Goal: Information Seeking & Learning: Check status

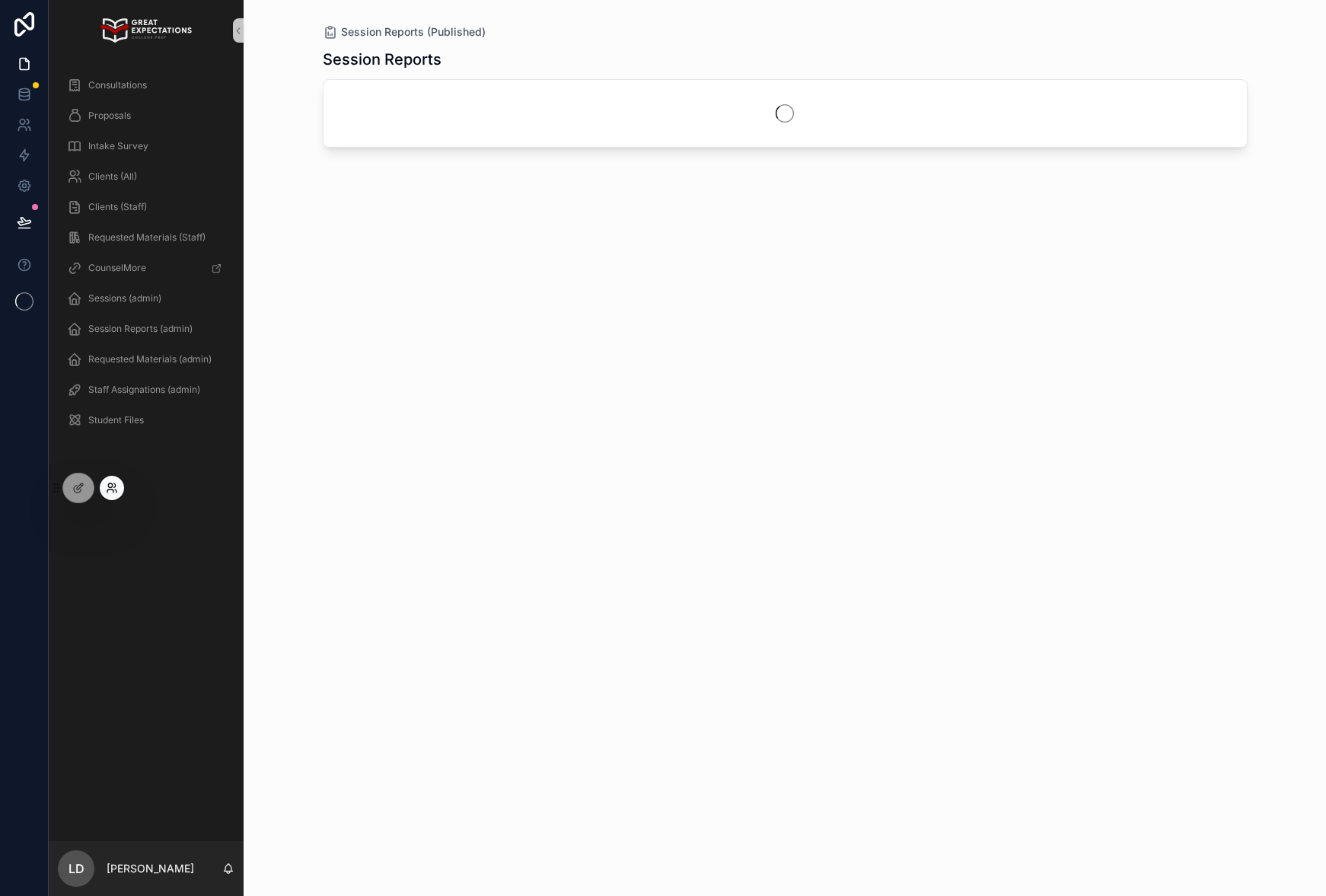
click at [114, 492] on icon at bounding box center [110, 490] width 6 height 3
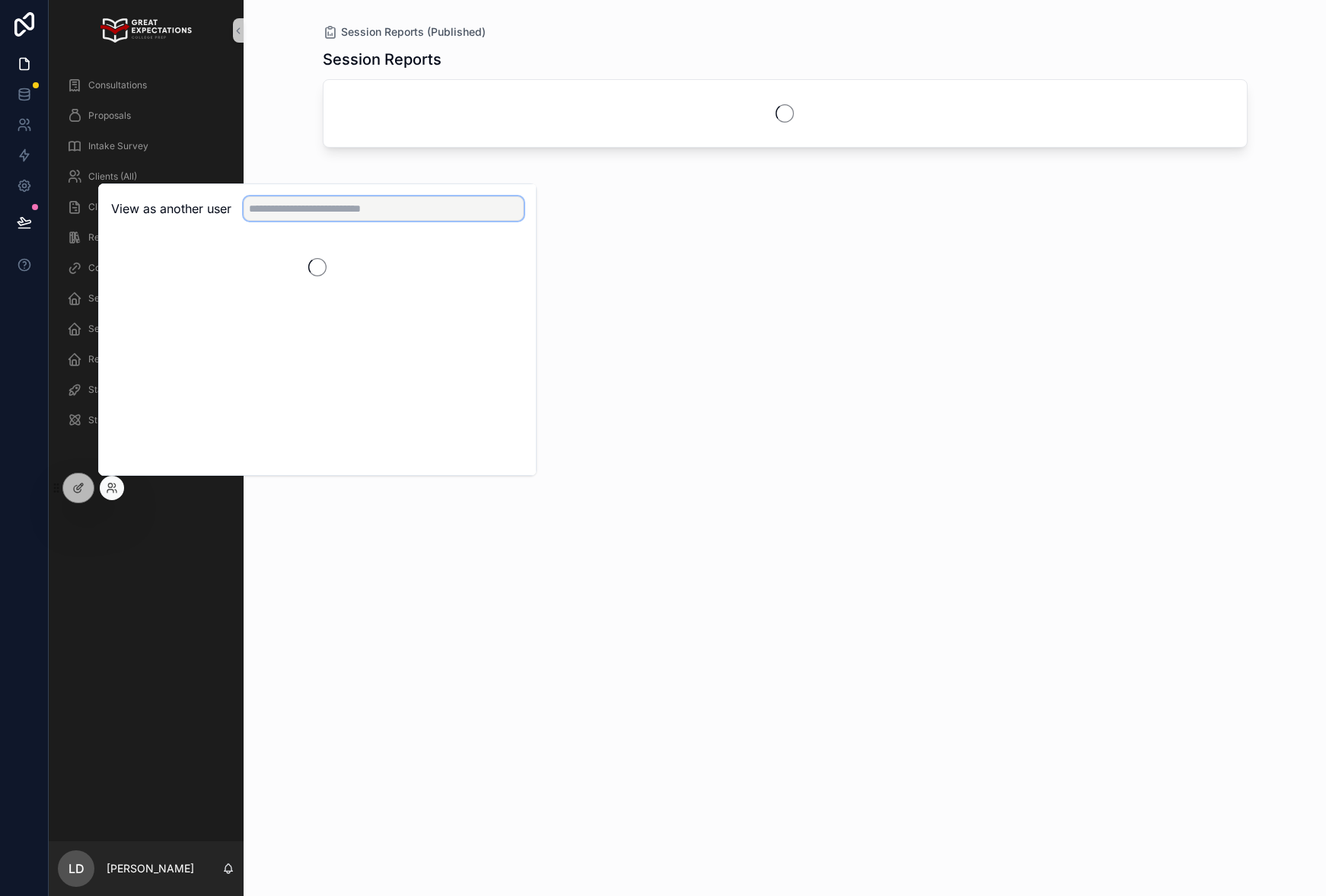
click at [332, 209] on input "text" at bounding box center [383, 208] width 280 height 24
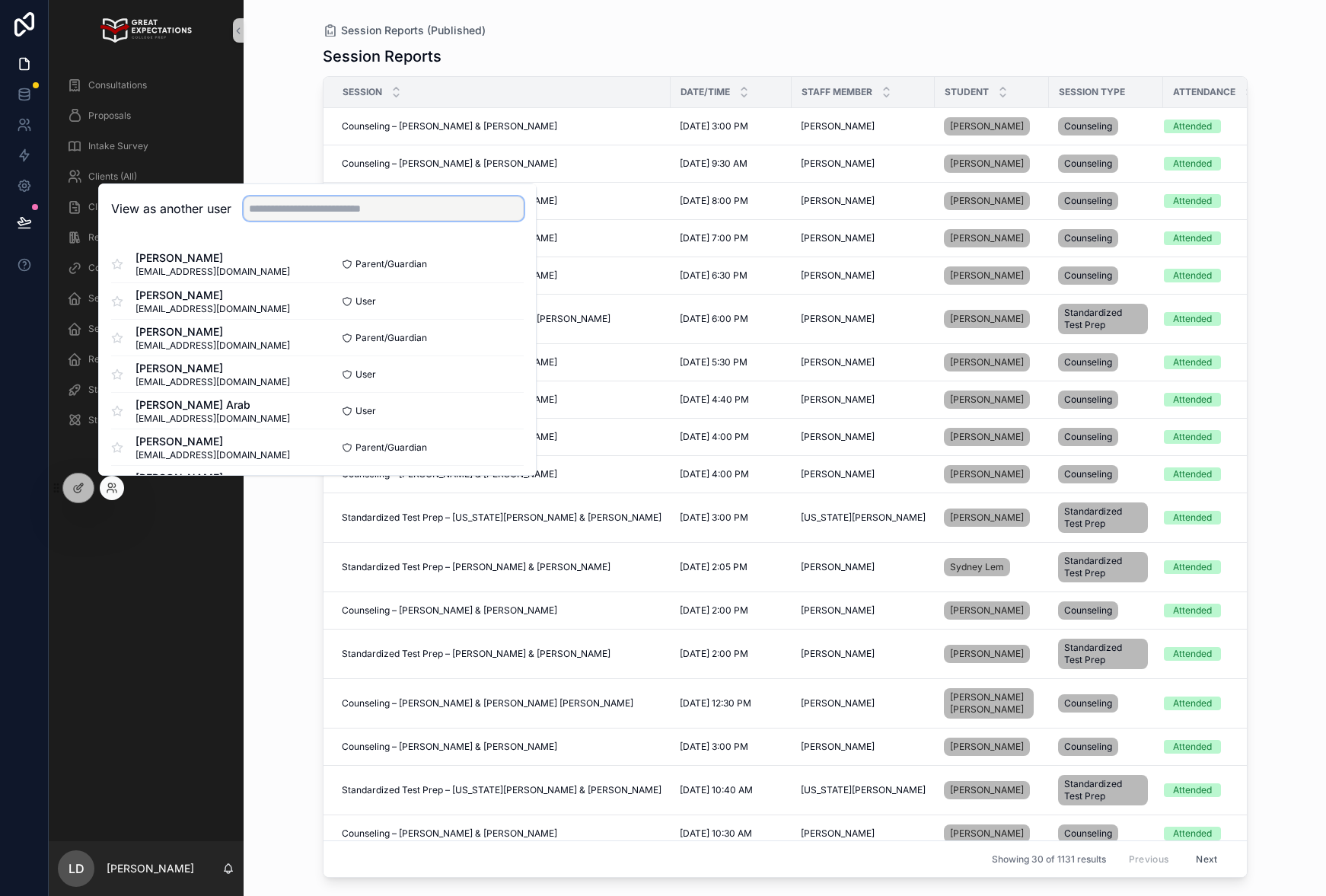
click at [382, 213] on input "text" at bounding box center [383, 208] width 280 height 24
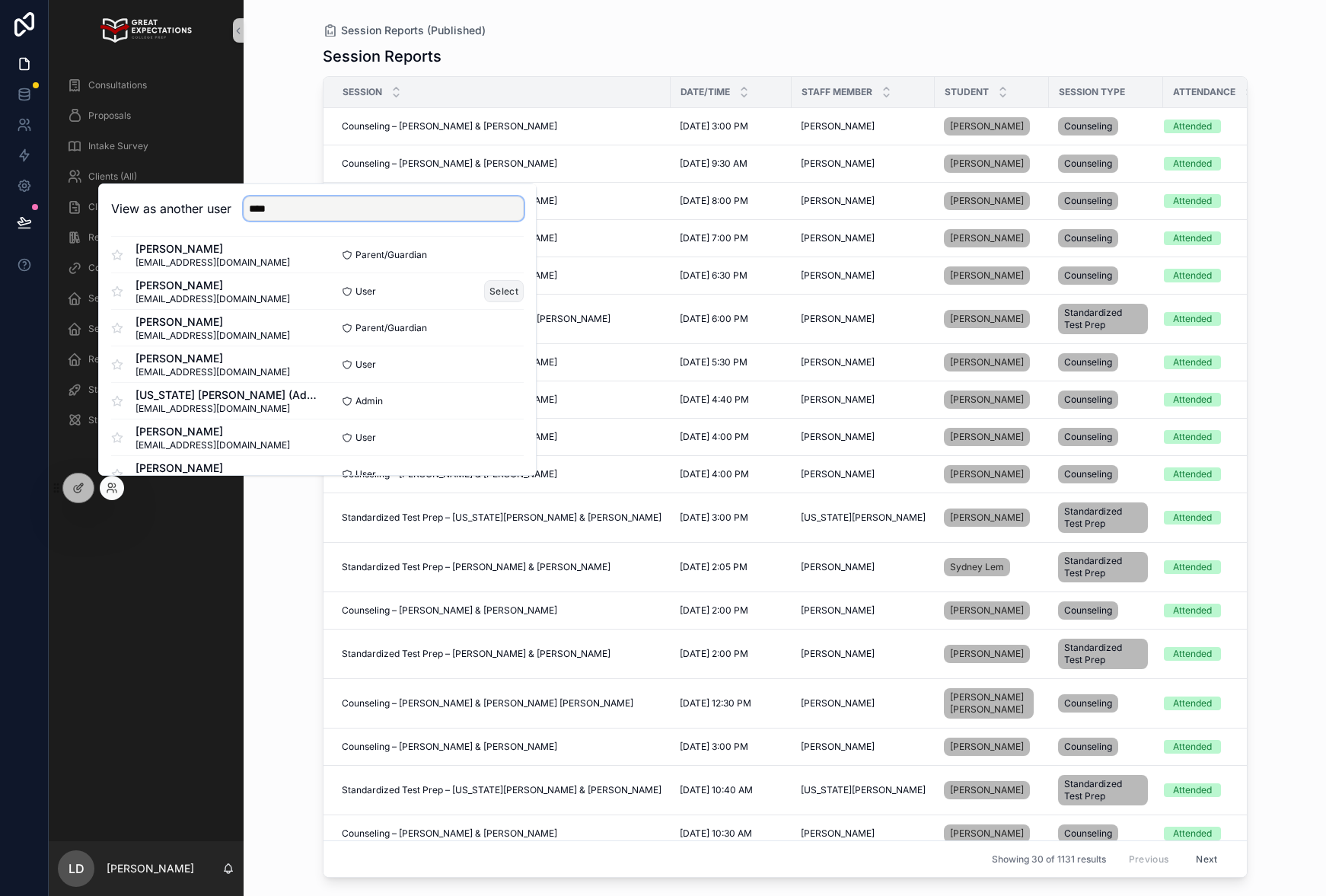
type input "****"
click at [512, 292] on button "Select" at bounding box center [504, 291] width 40 height 23
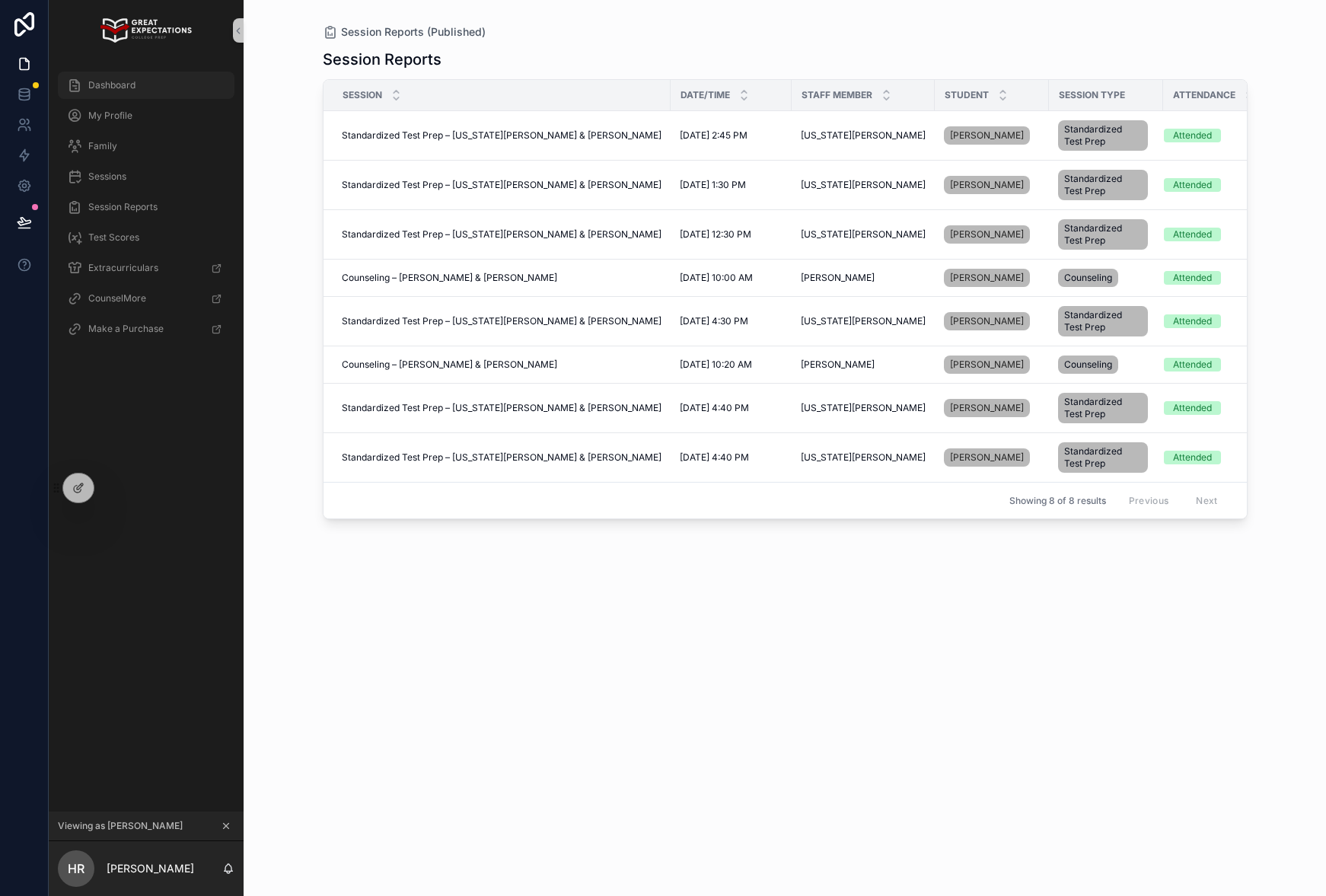
click at [78, 80] on icon "scrollable content" at bounding box center [74, 85] width 15 height 15
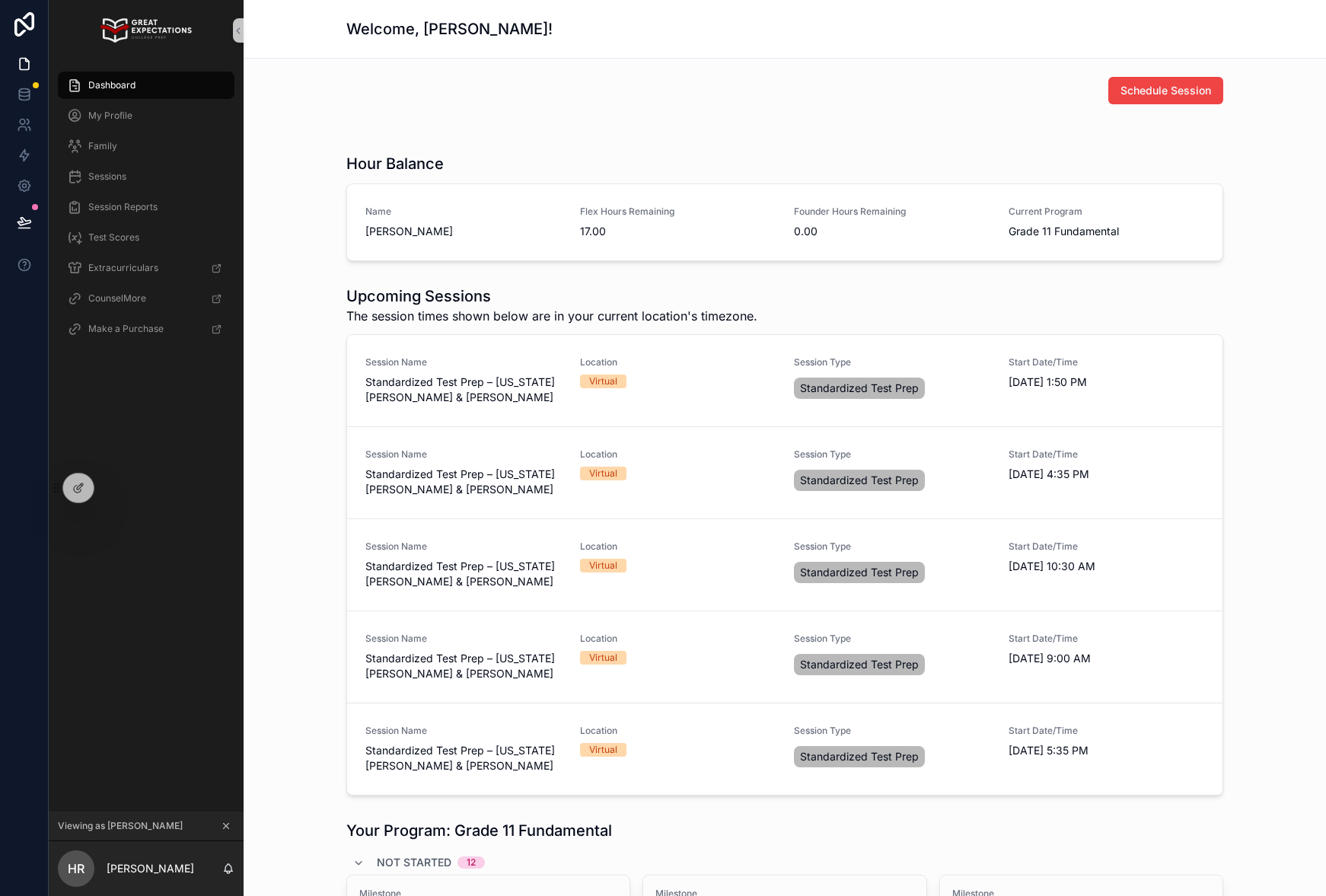
click at [649, 296] on h1 "Upcoming Sessions" at bounding box center [552, 296] width 411 height 22
click at [123, 120] on span "My Profile" at bounding box center [110, 116] width 44 height 13
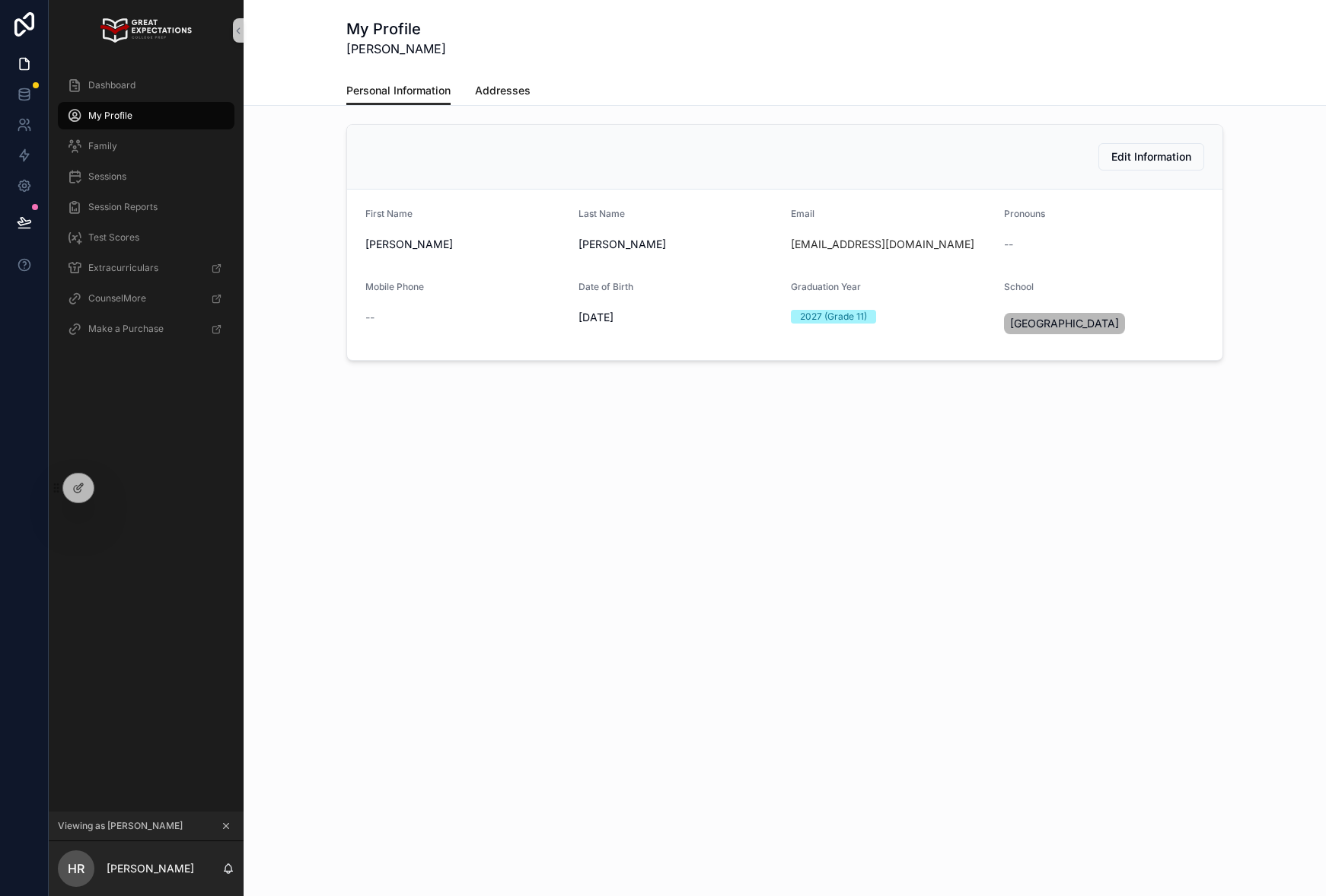
click at [489, 86] on span "Addresses" at bounding box center [503, 90] width 56 height 15
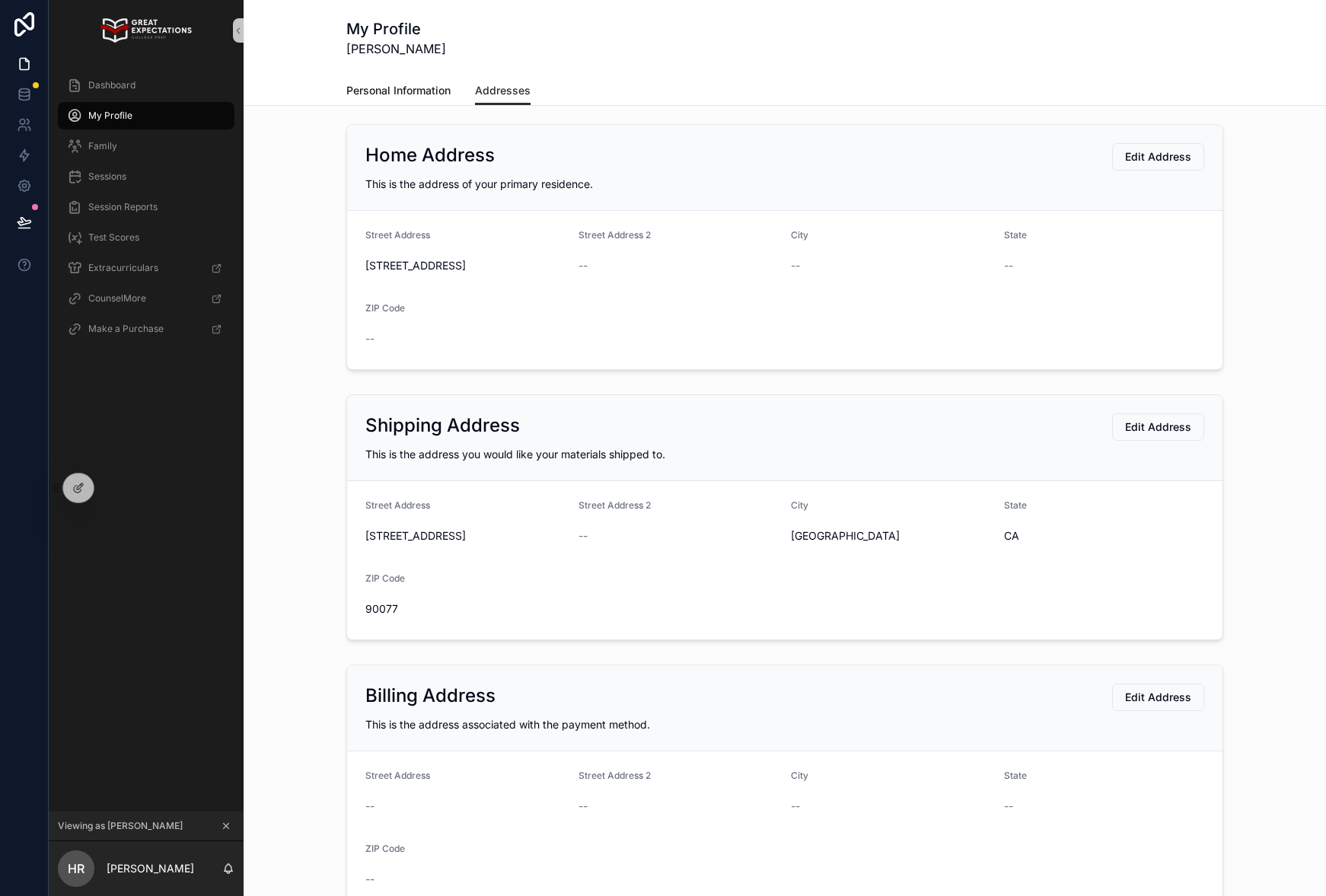
click at [394, 93] on span "Personal Information" at bounding box center [399, 90] width 104 height 15
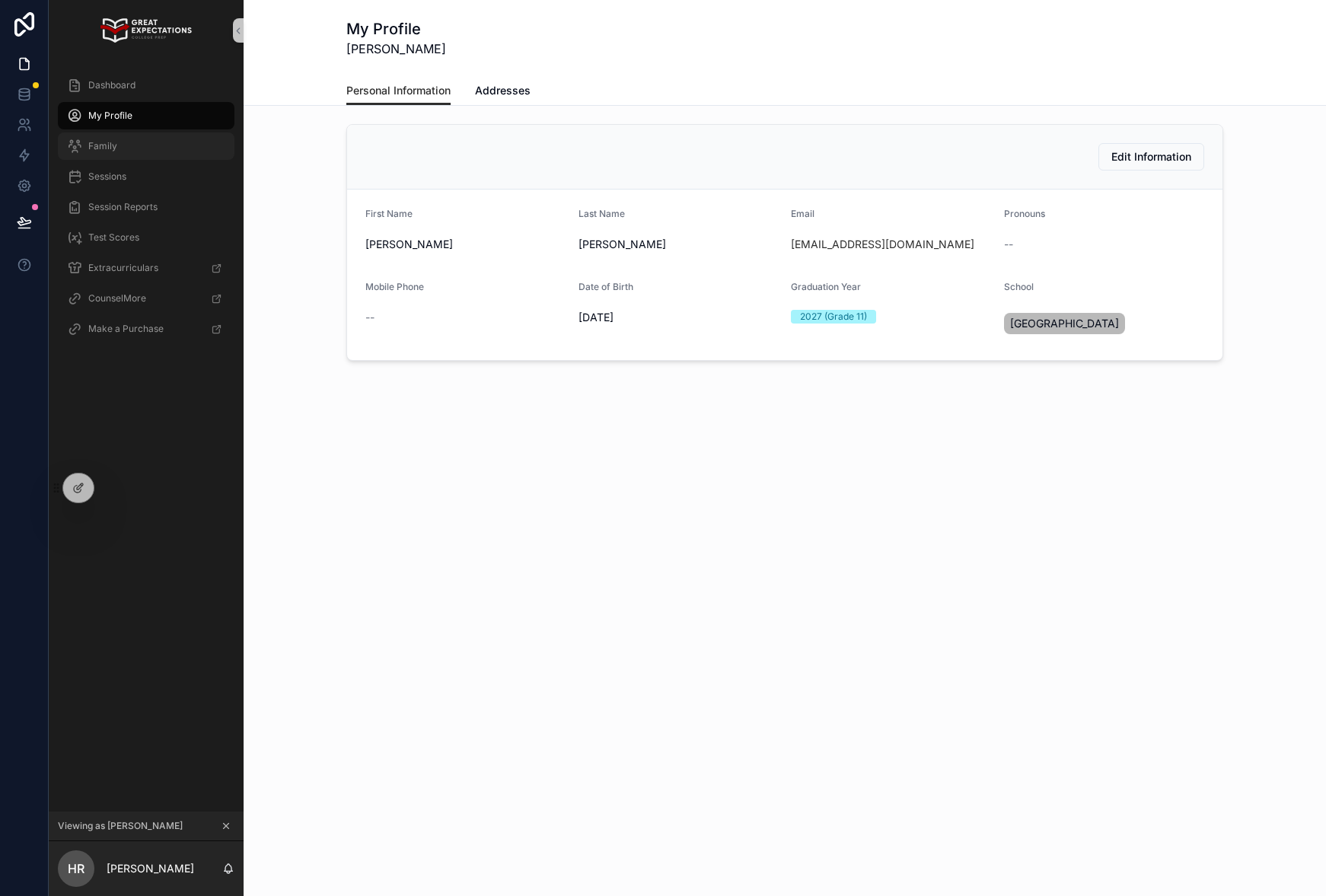
click at [125, 139] on div "Family" at bounding box center [146, 146] width 159 height 24
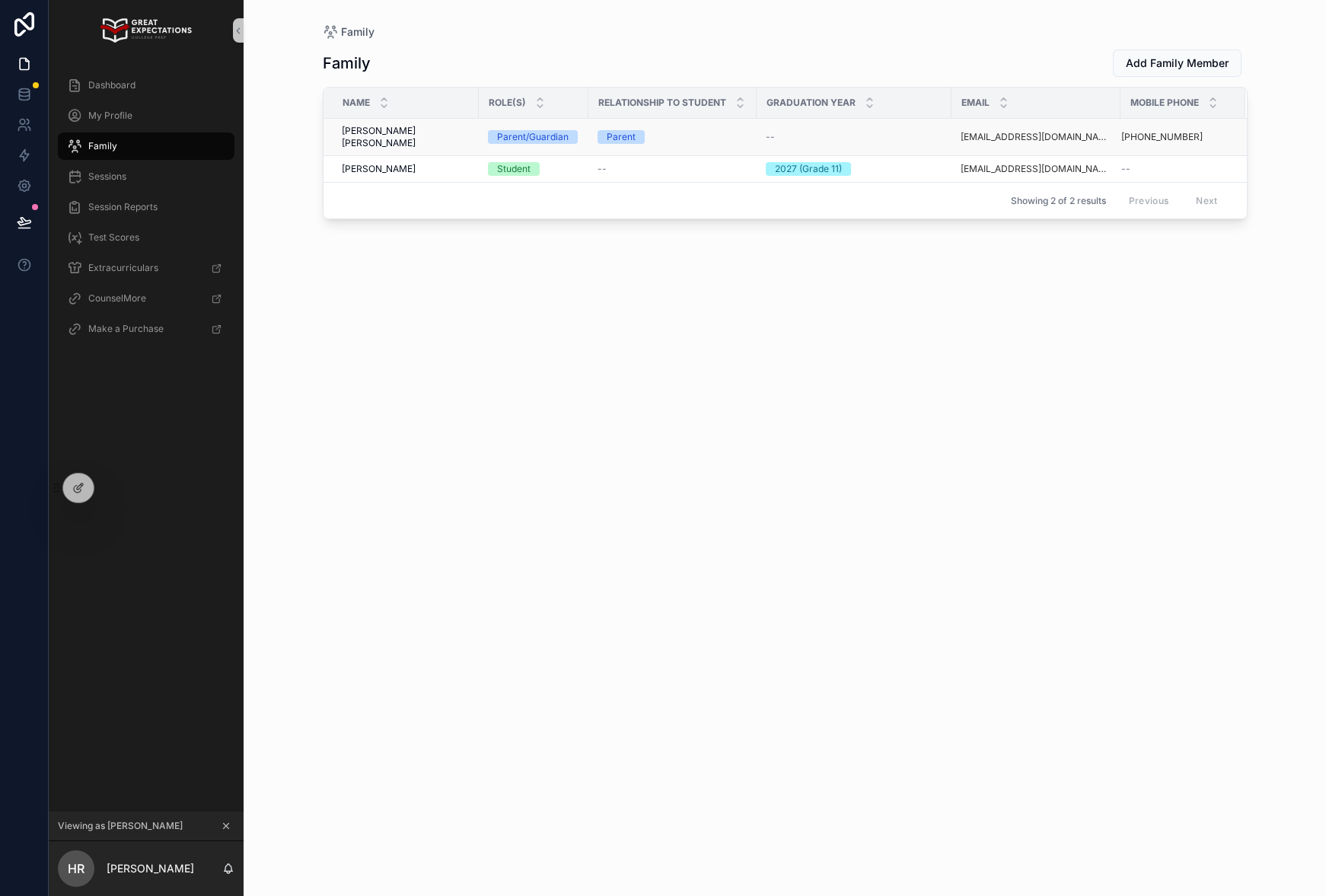
click at [440, 134] on div "Teresa Soriano Ryan Teresa Soriano Ryan" at bounding box center [405, 137] width 128 height 24
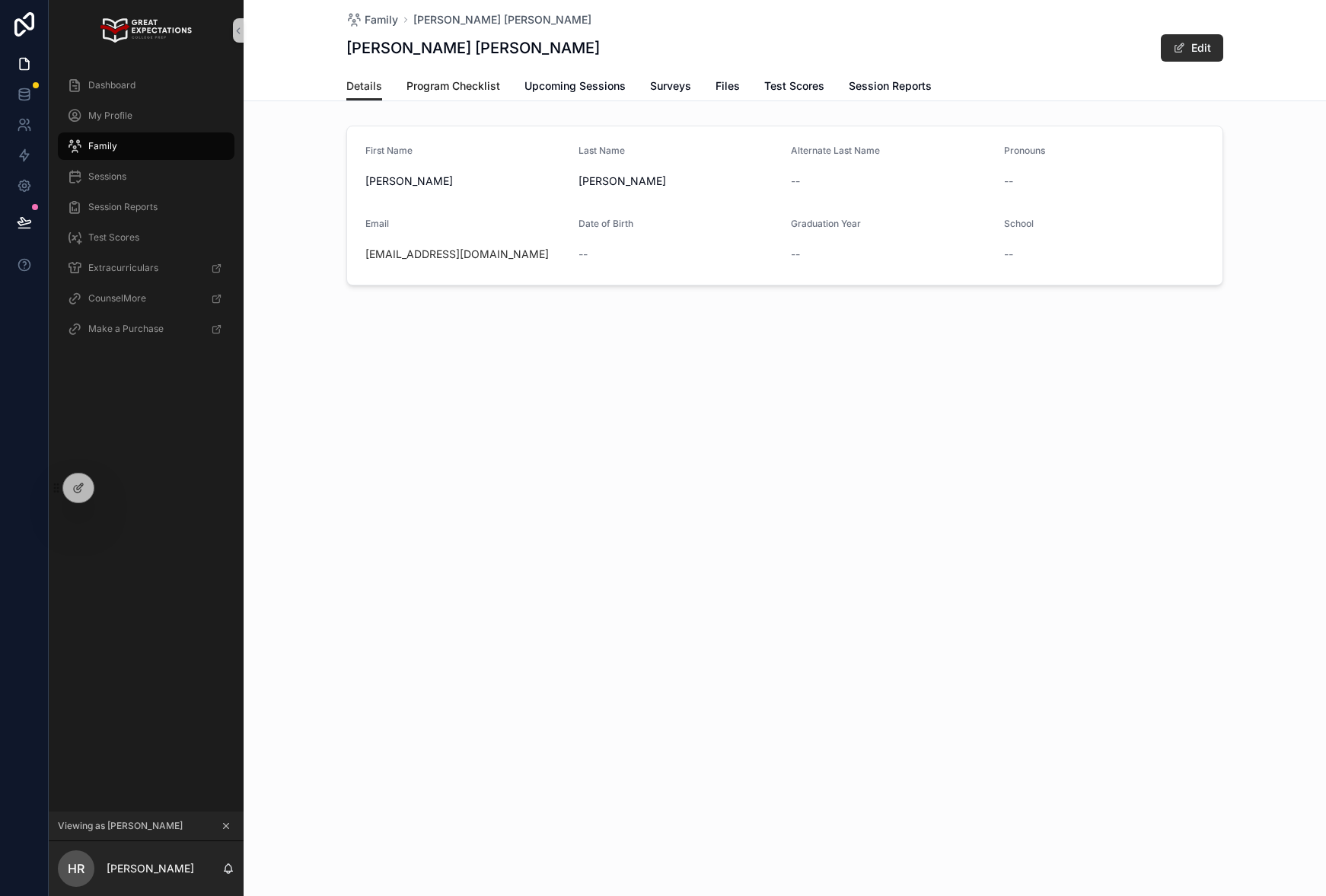
click at [450, 87] on span "Program Checklist" at bounding box center [453, 86] width 94 height 15
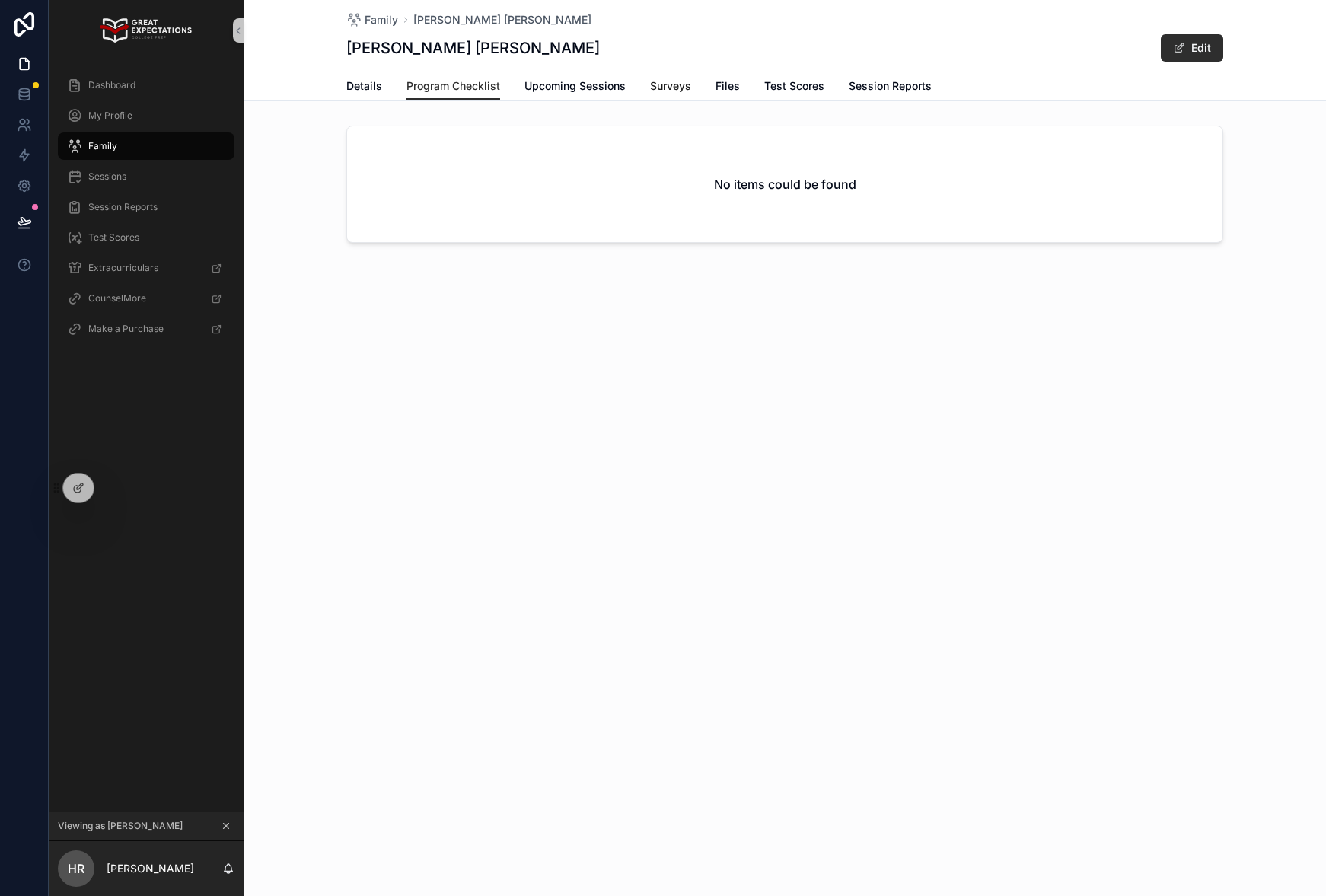
click at [682, 88] on span "Surveys" at bounding box center [671, 86] width 41 height 15
click at [721, 86] on span "Files" at bounding box center [727, 86] width 24 height 15
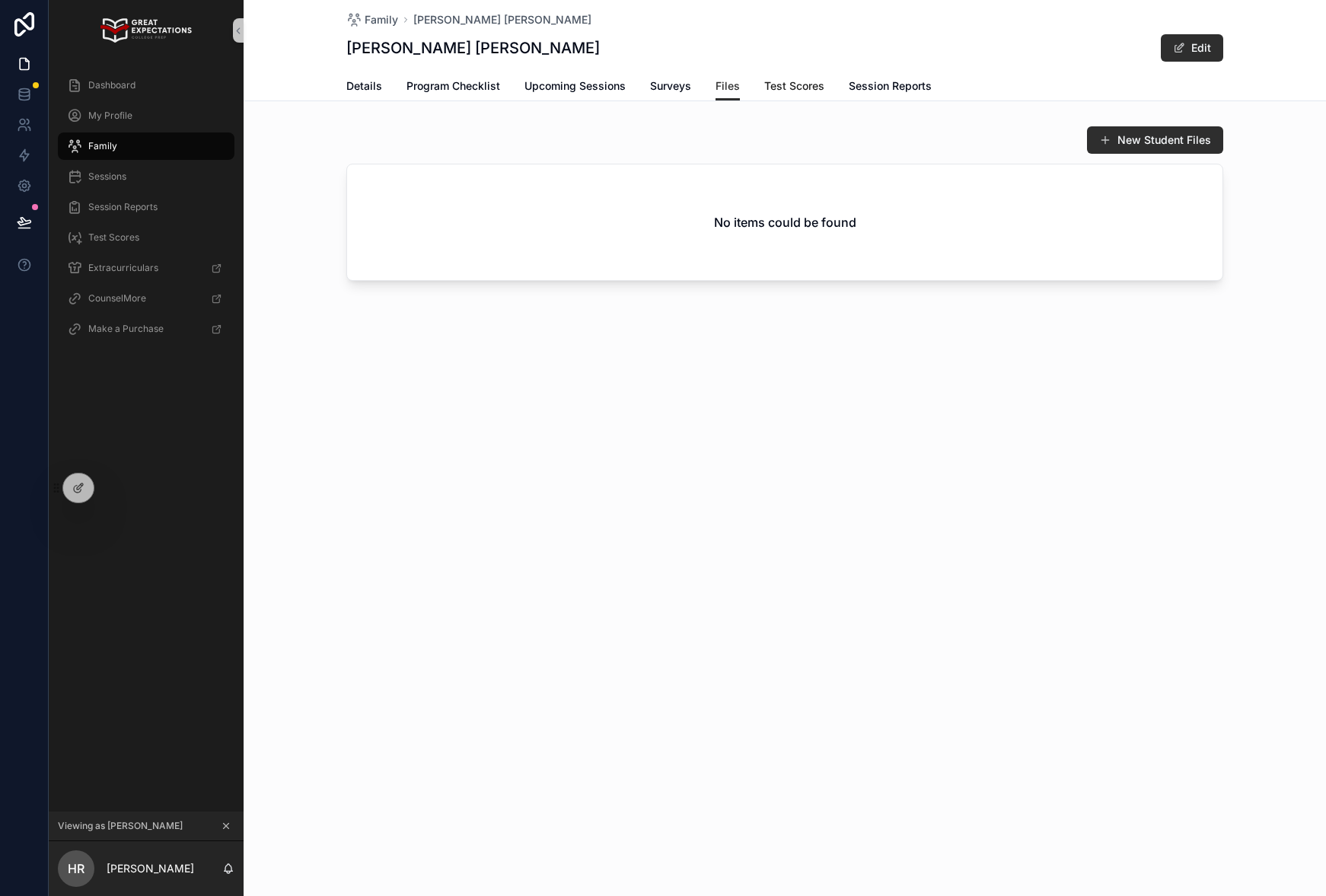
click at [808, 89] on span "Test Scores" at bounding box center [795, 86] width 60 height 15
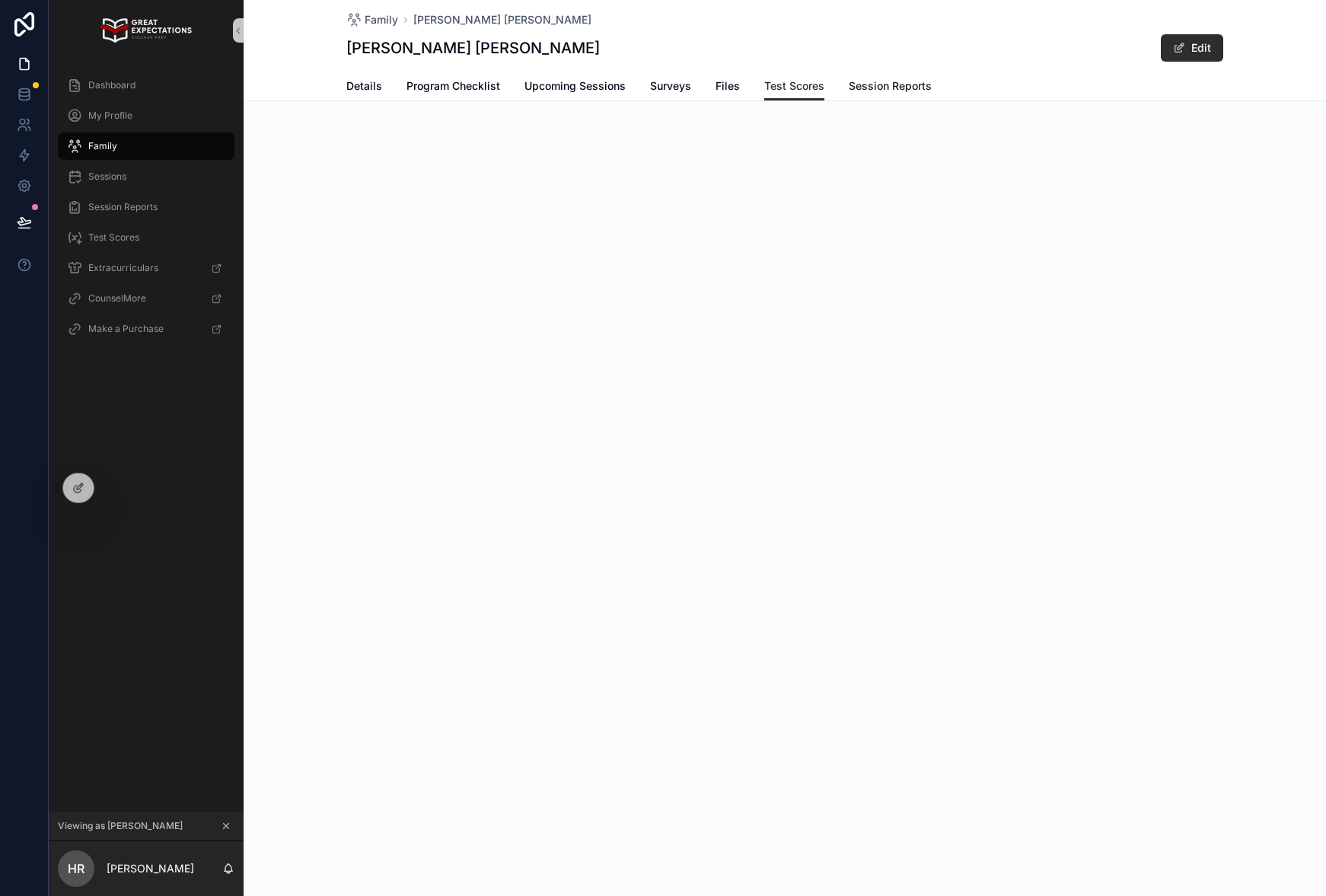
click at [903, 89] on span "Session Reports" at bounding box center [890, 86] width 83 height 15
click at [111, 486] on icon at bounding box center [112, 488] width 13 height 13
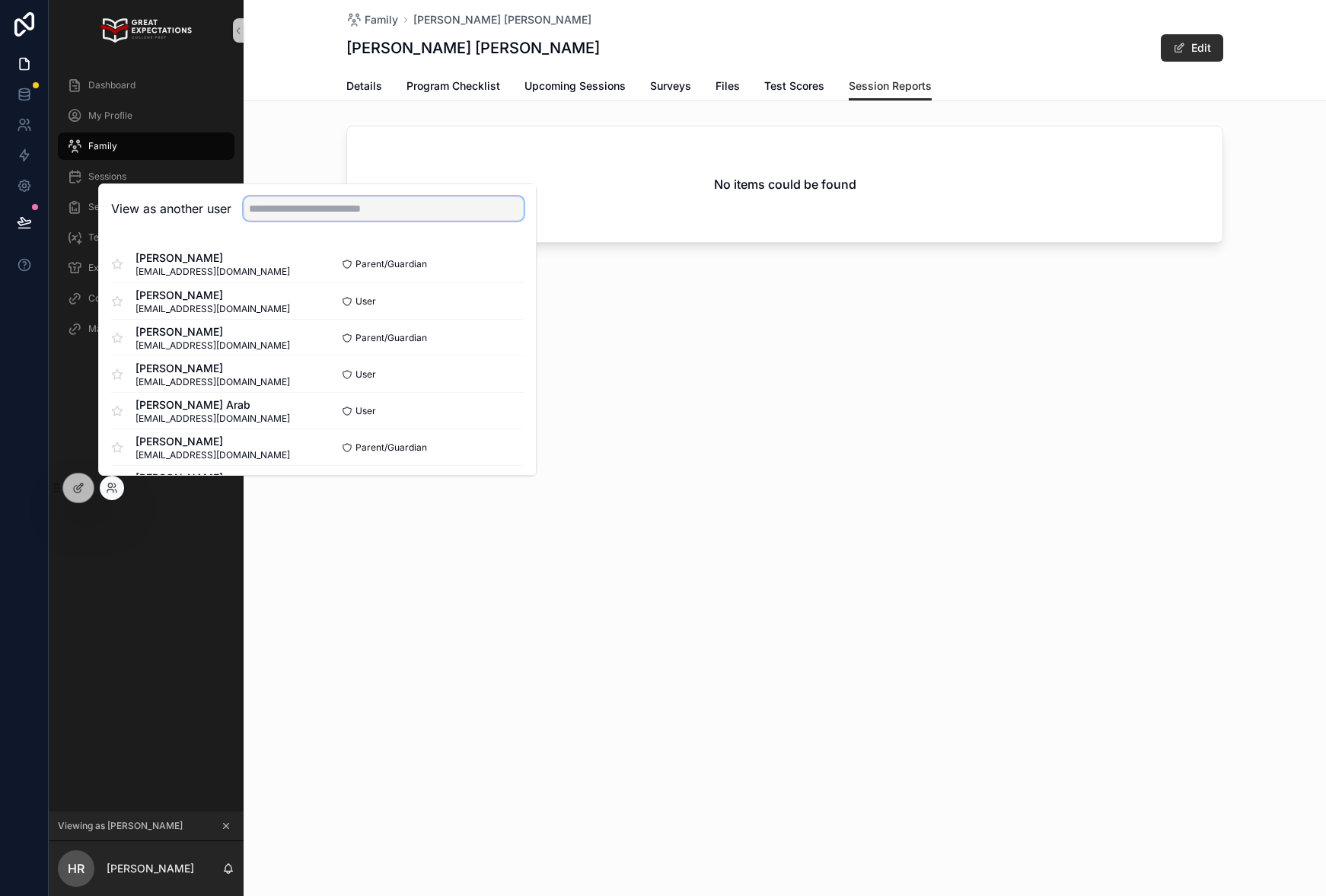
click at [334, 210] on input "text" at bounding box center [383, 208] width 280 height 24
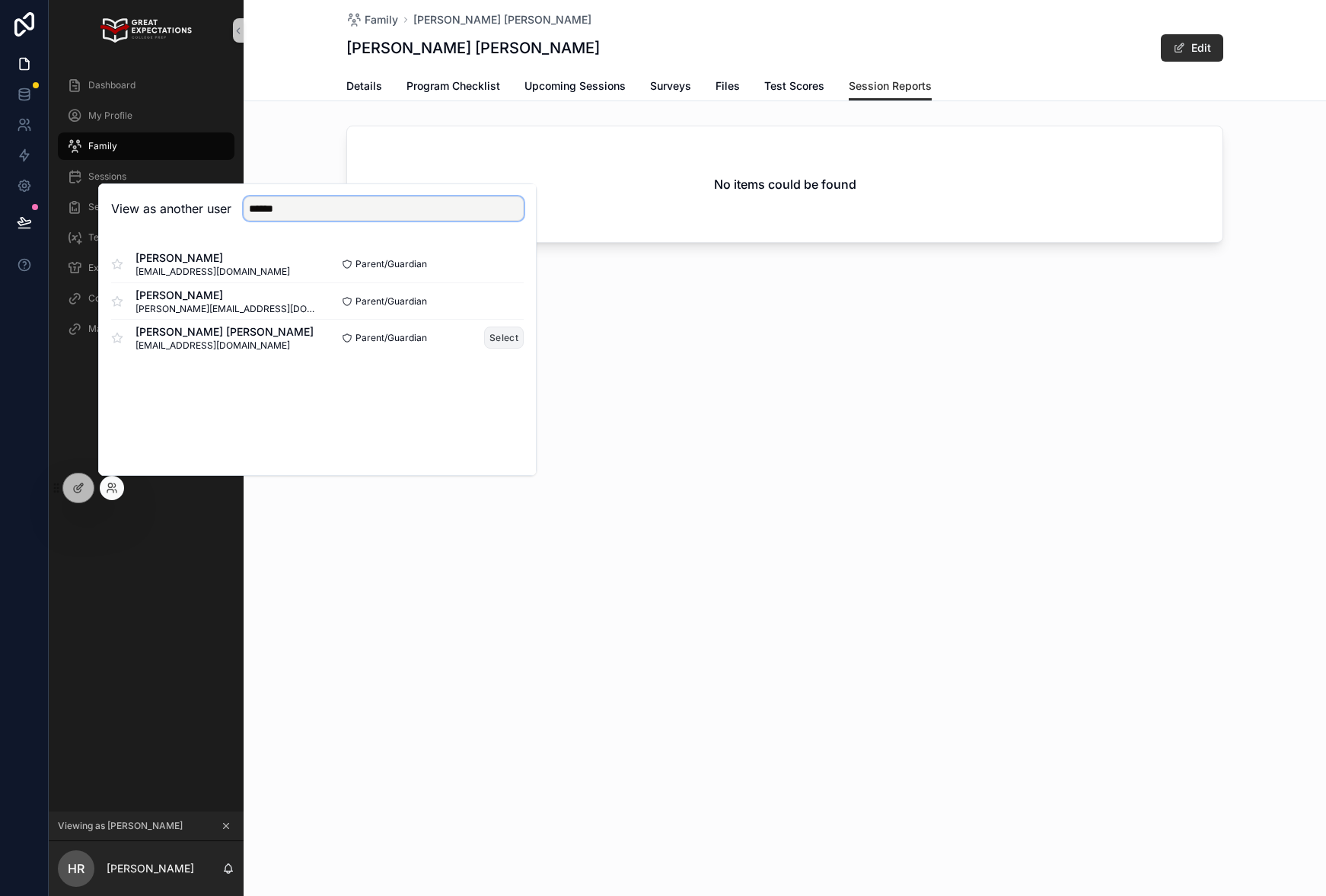
type input "******"
click at [493, 340] on button "Select" at bounding box center [504, 338] width 40 height 23
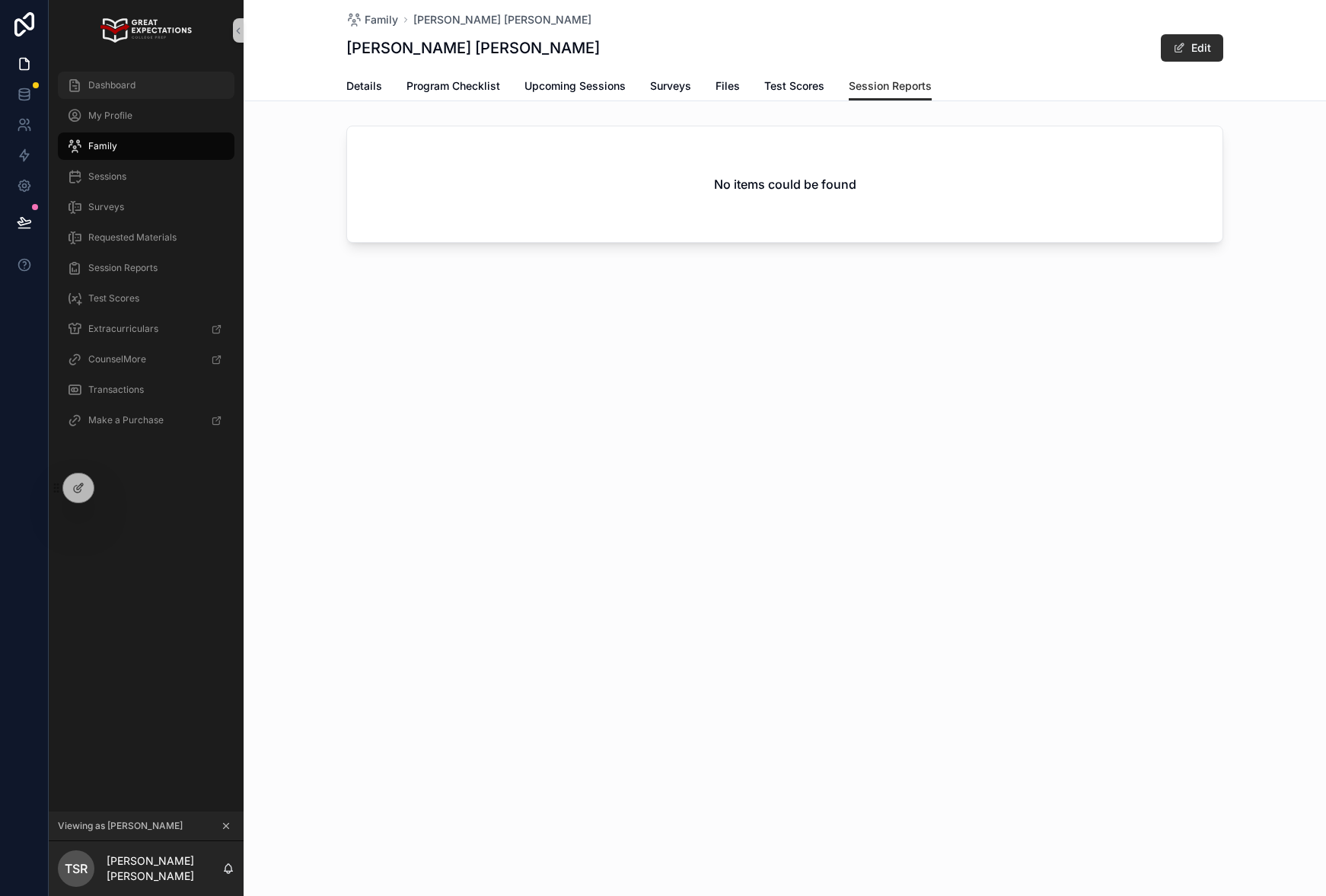
click at [117, 81] on span "Dashboard" at bounding box center [112, 86] width 47 height 13
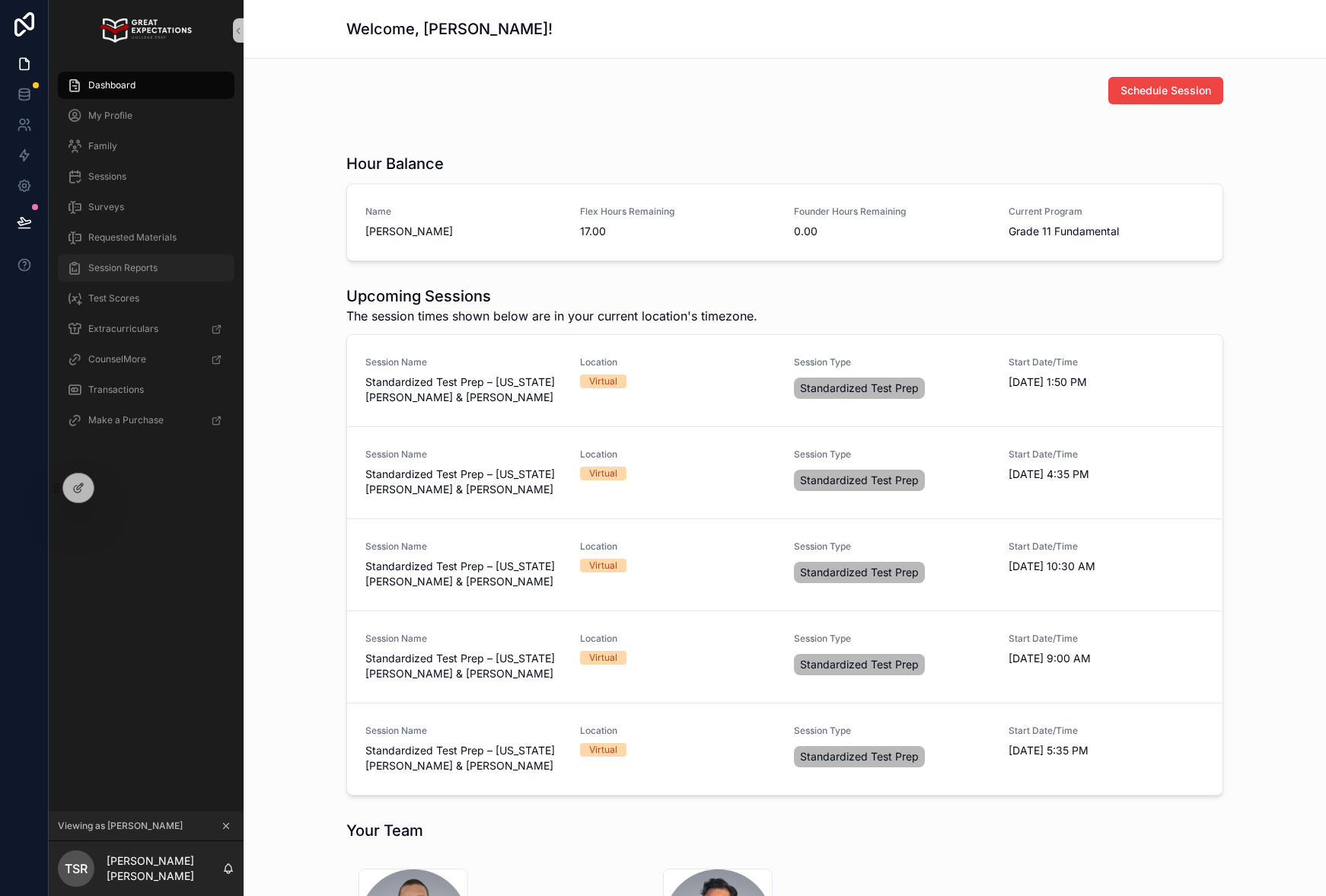
click at [135, 274] on div "Session Reports" at bounding box center [146, 267] width 159 height 24
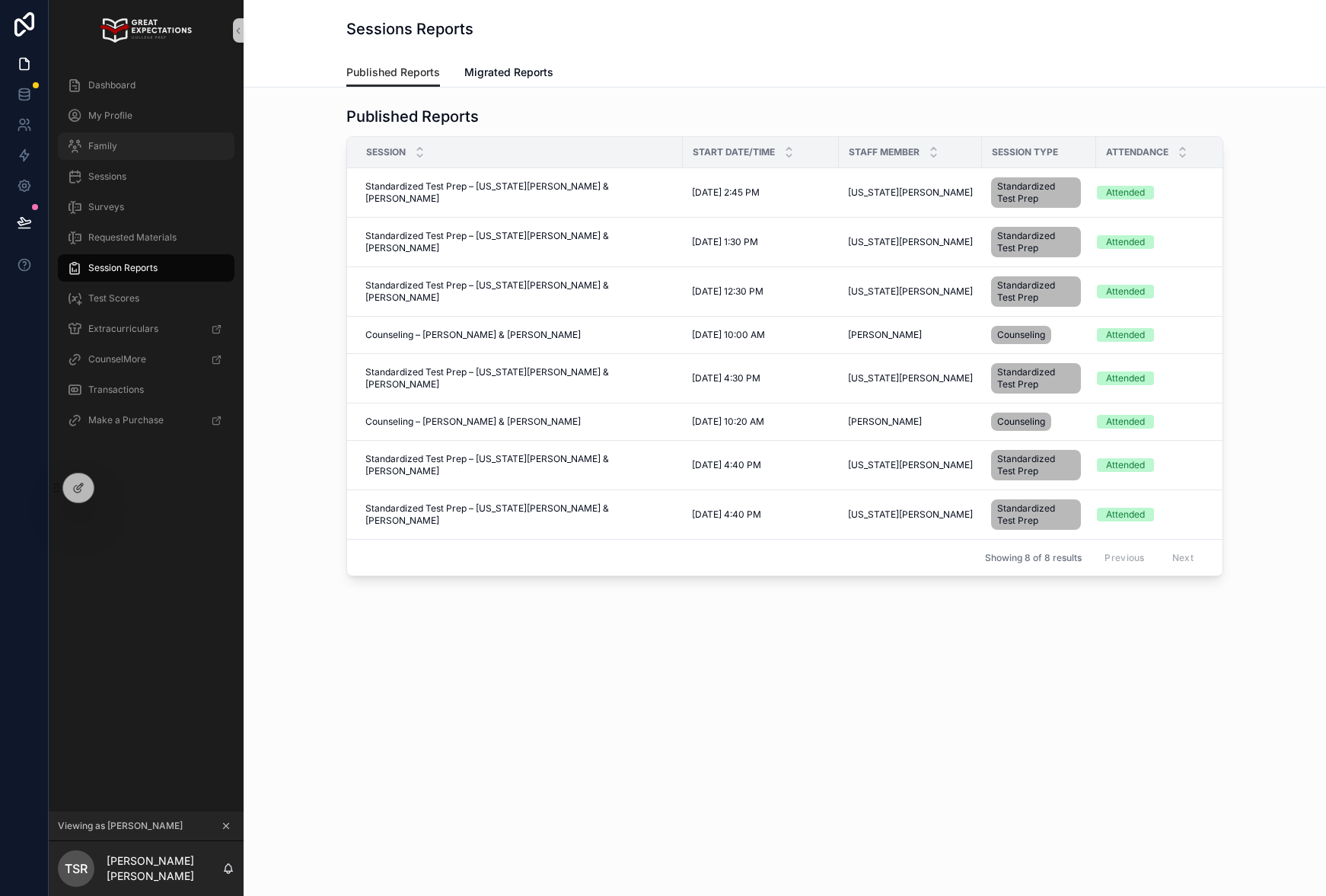
click at [119, 144] on div "Family" at bounding box center [146, 146] width 159 height 24
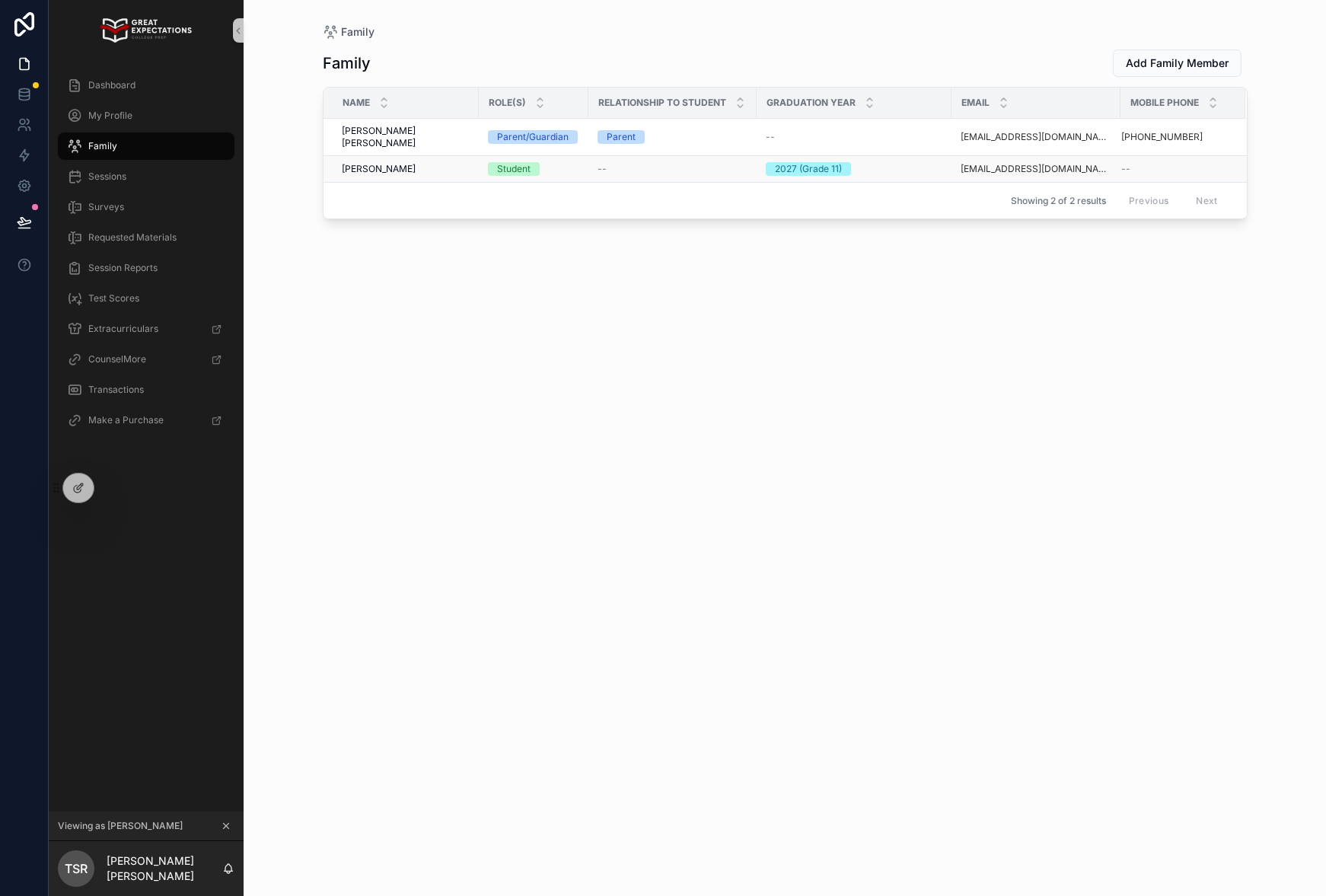
click at [427, 163] on div "[PERSON_NAME] [PERSON_NAME]" at bounding box center [405, 169] width 128 height 13
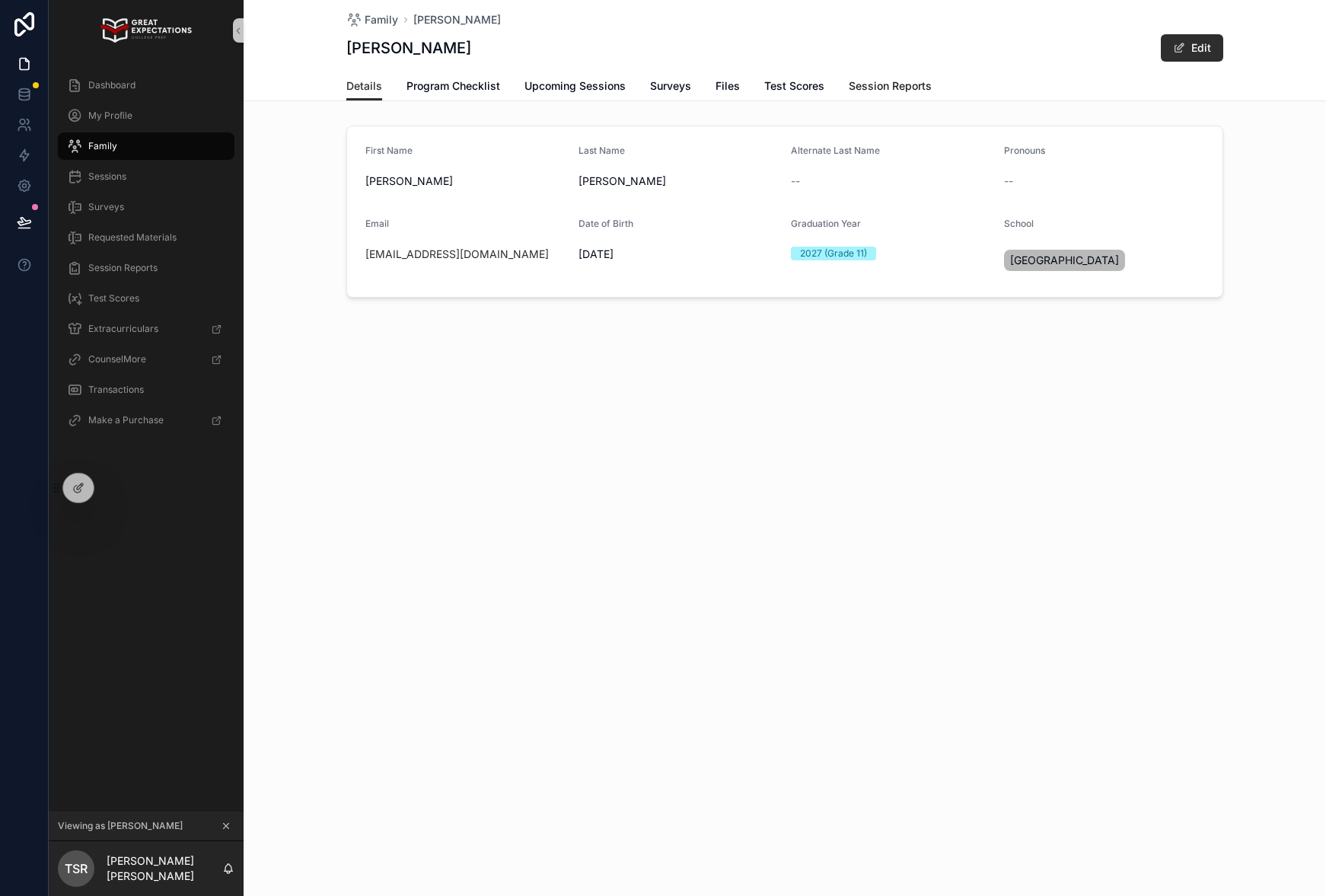
click at [895, 88] on span "Session Reports" at bounding box center [890, 86] width 83 height 15
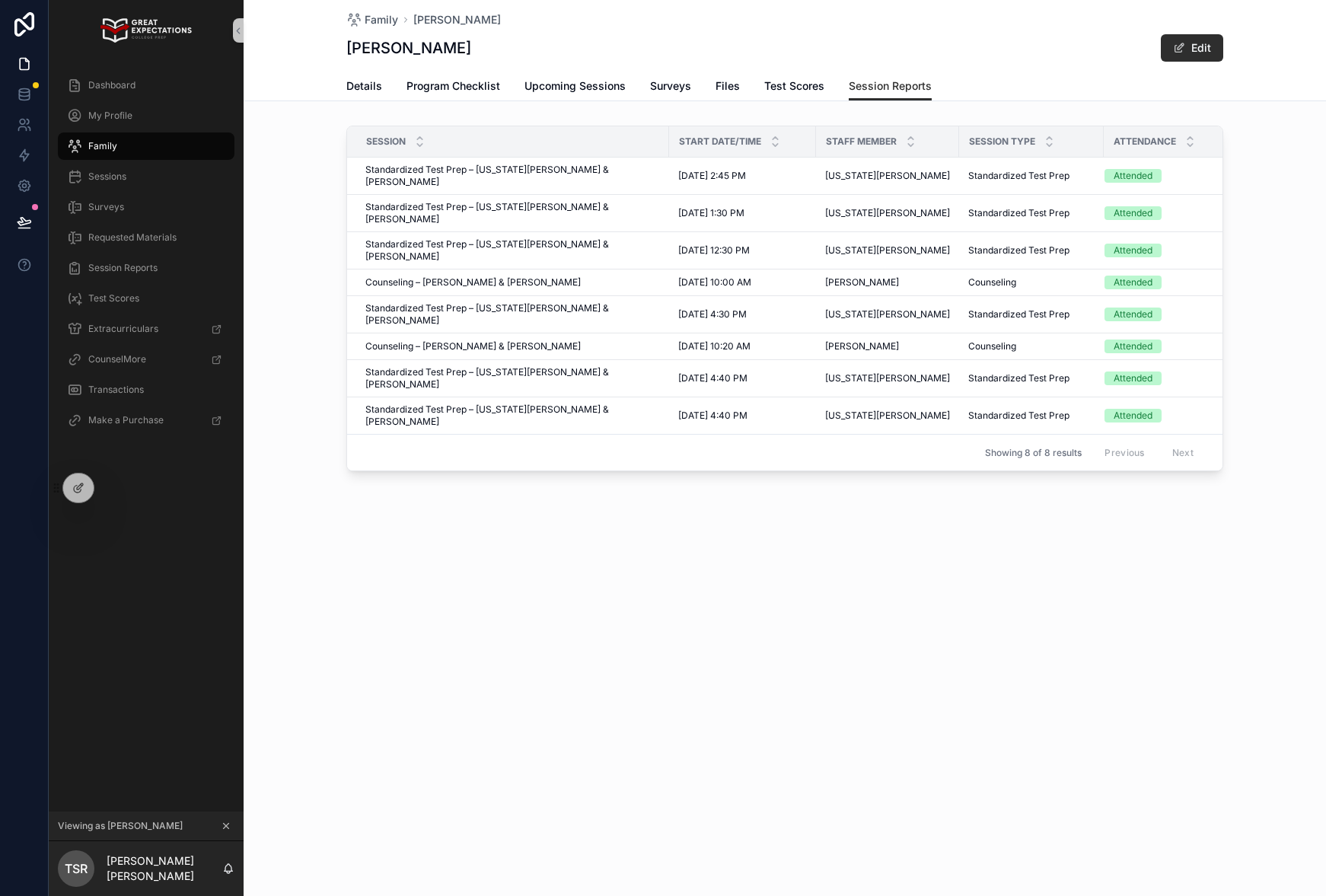
click at [327, 474] on div "Family Haley Ryan Haley Ryan Edit Session Reports Details Program Checklist Upc…" at bounding box center [785, 290] width 1083 height 581
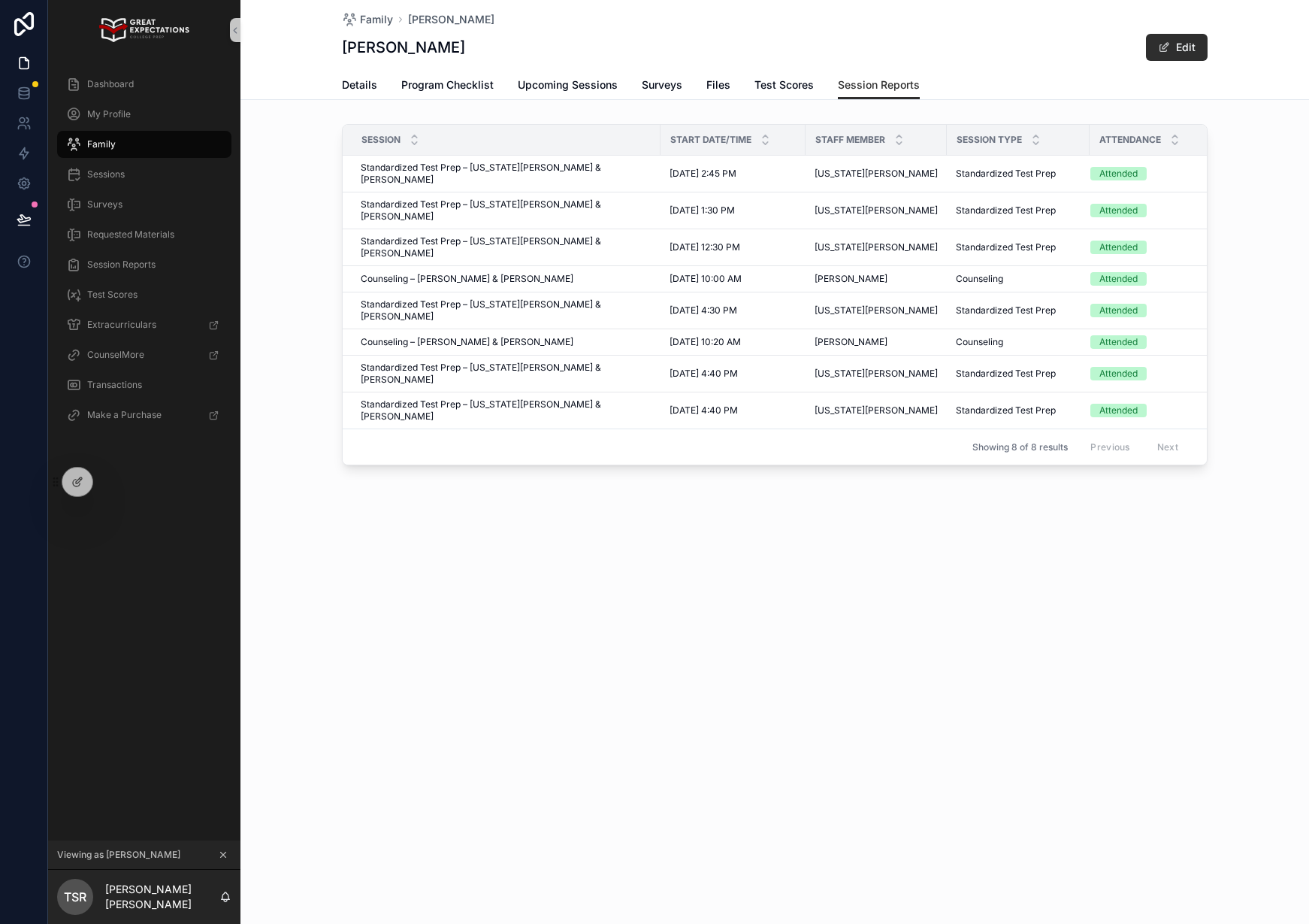
click at [689, 464] on div "Family Haley Ryan Haley Ryan Edit Session Reports Details Program Checklist Upc…" at bounding box center [775, 286] width 1069 height 574
click at [102, 479] on div at bounding box center [110, 481] width 24 height 24
click at [116, 486] on icon at bounding box center [110, 482] width 12 height 12
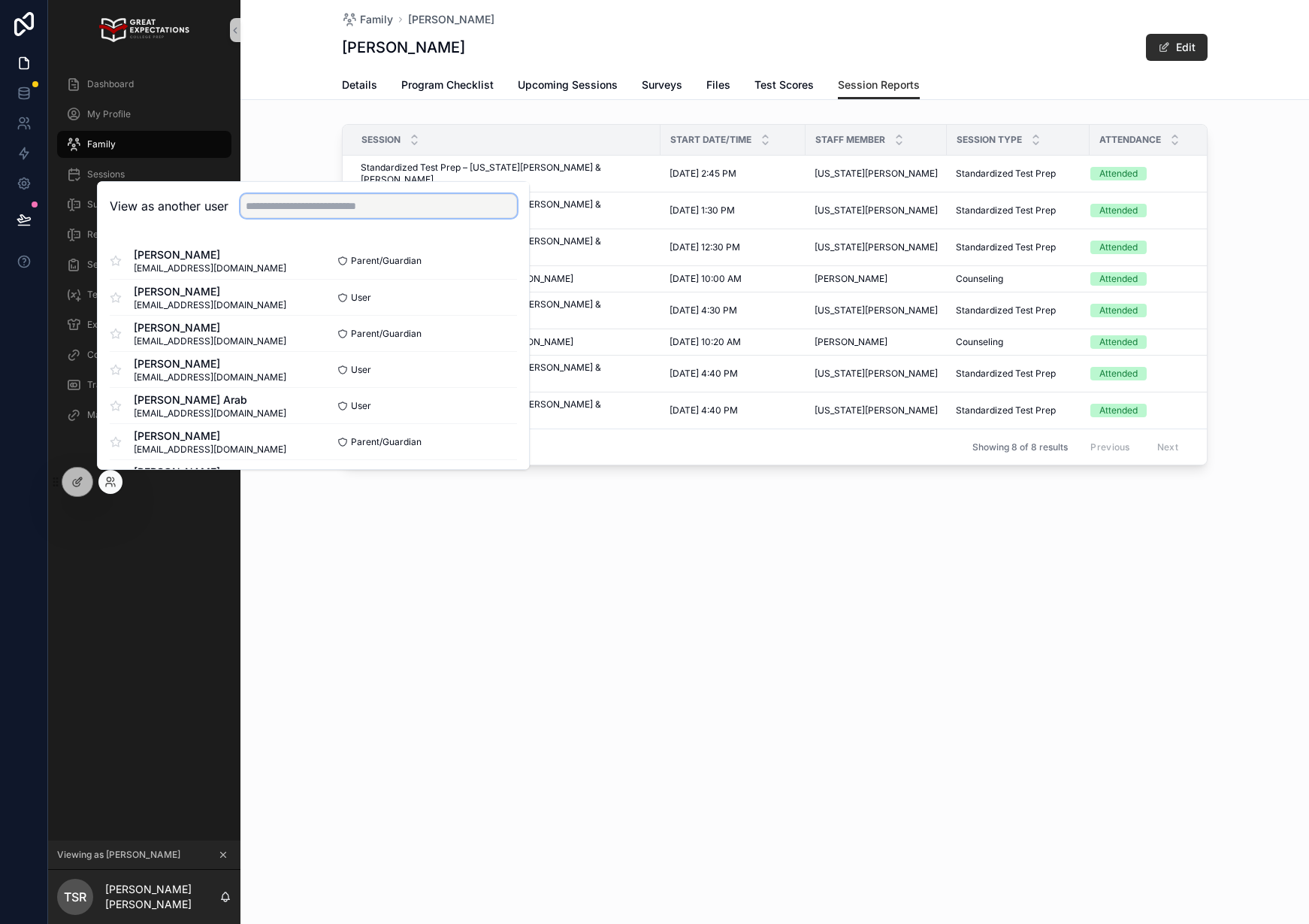
click at [326, 201] on input "text" at bounding box center [378, 205] width 277 height 24
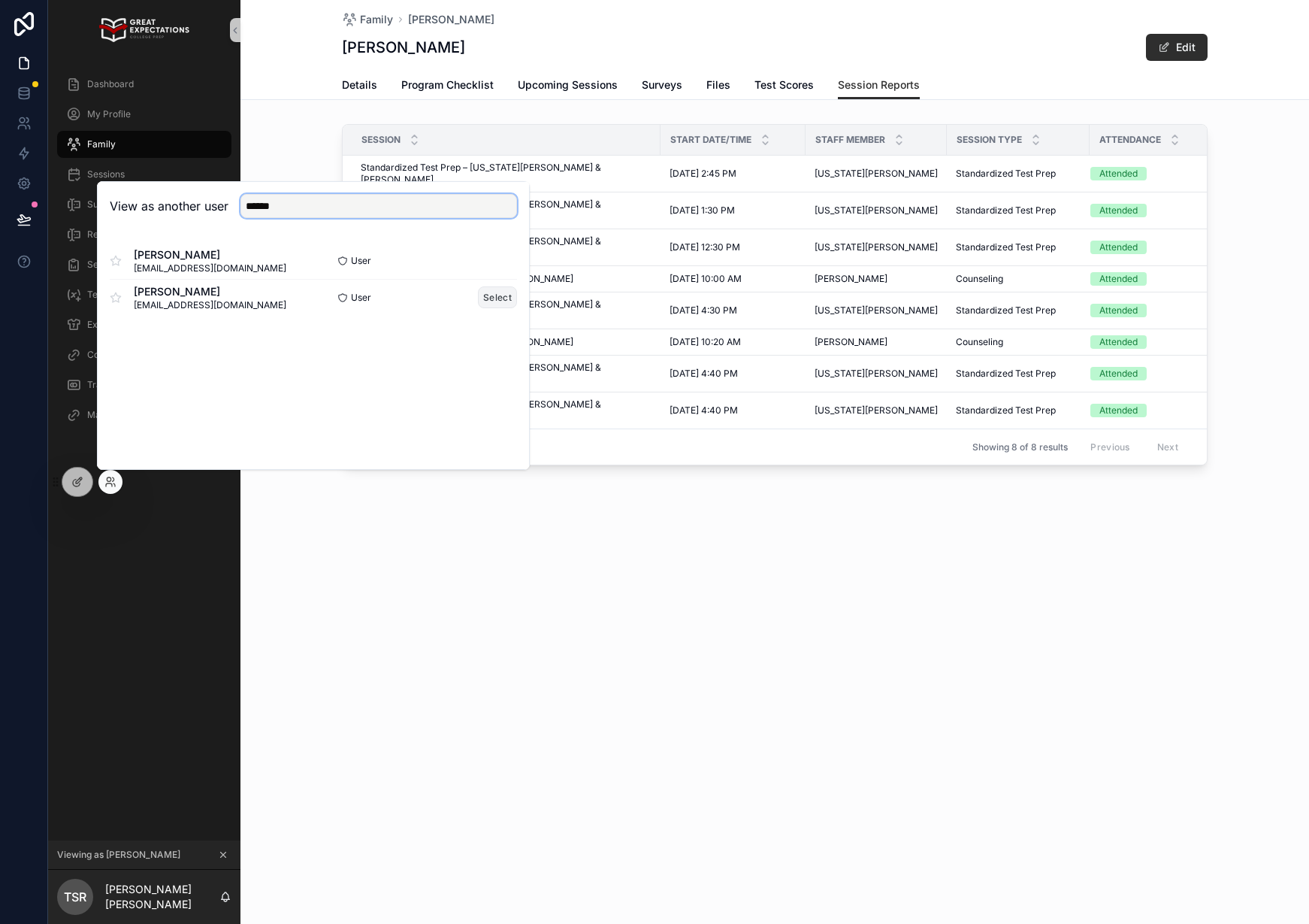
type input "******"
click at [493, 300] on button "Select" at bounding box center [498, 297] width 39 height 22
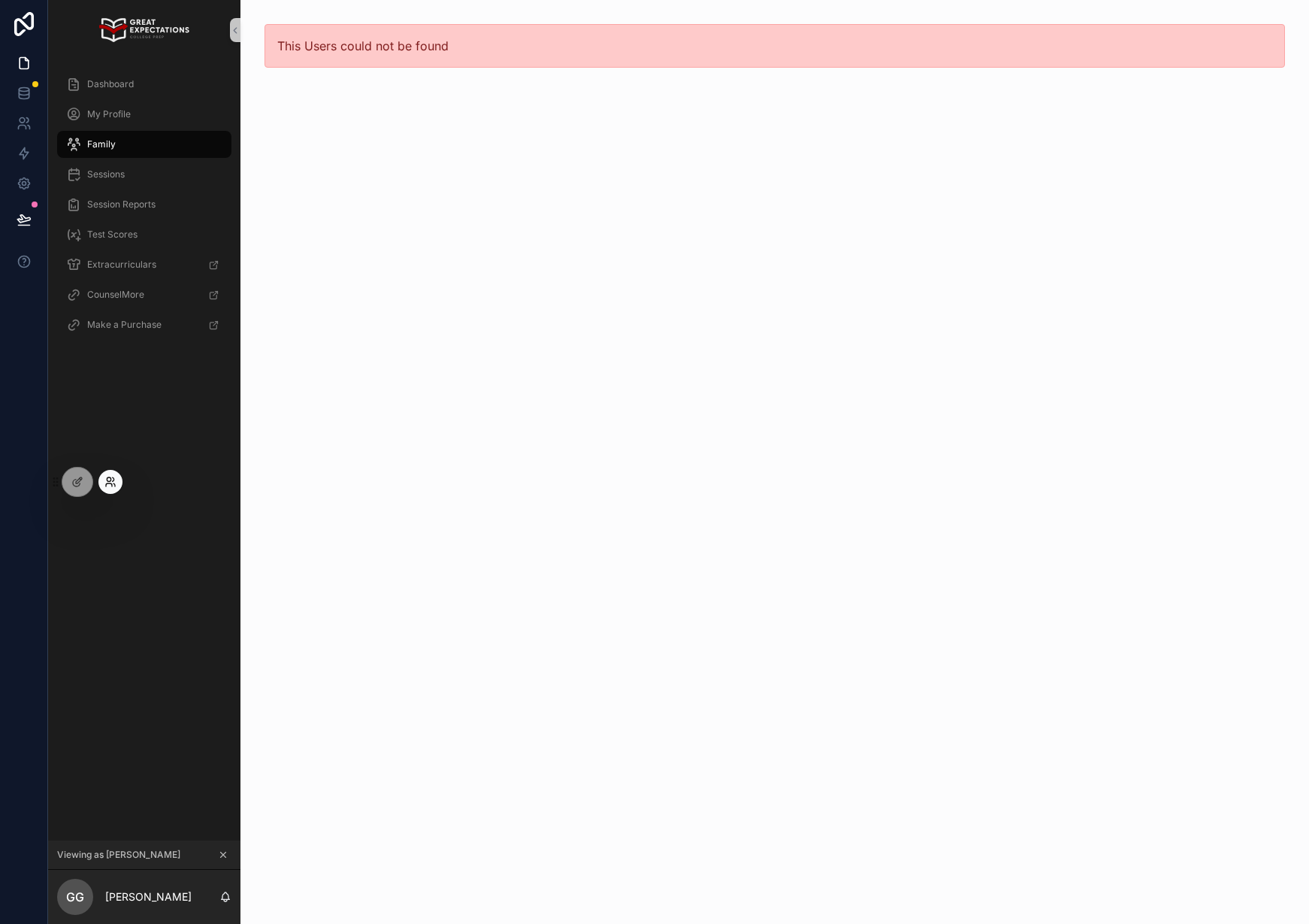
click at [114, 478] on icon at bounding box center [110, 482] width 12 height 12
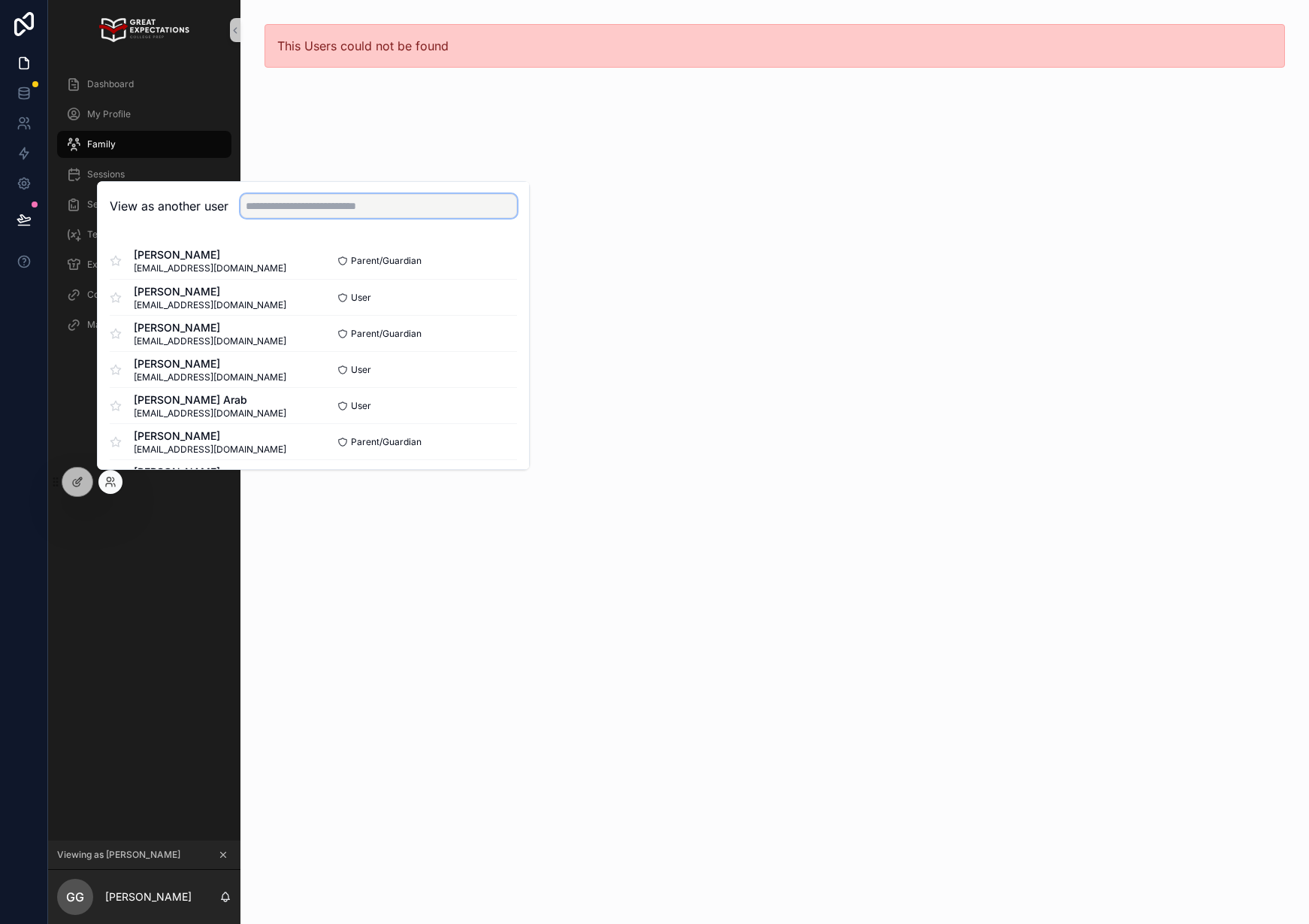
click at [311, 206] on input "text" at bounding box center [378, 205] width 277 height 24
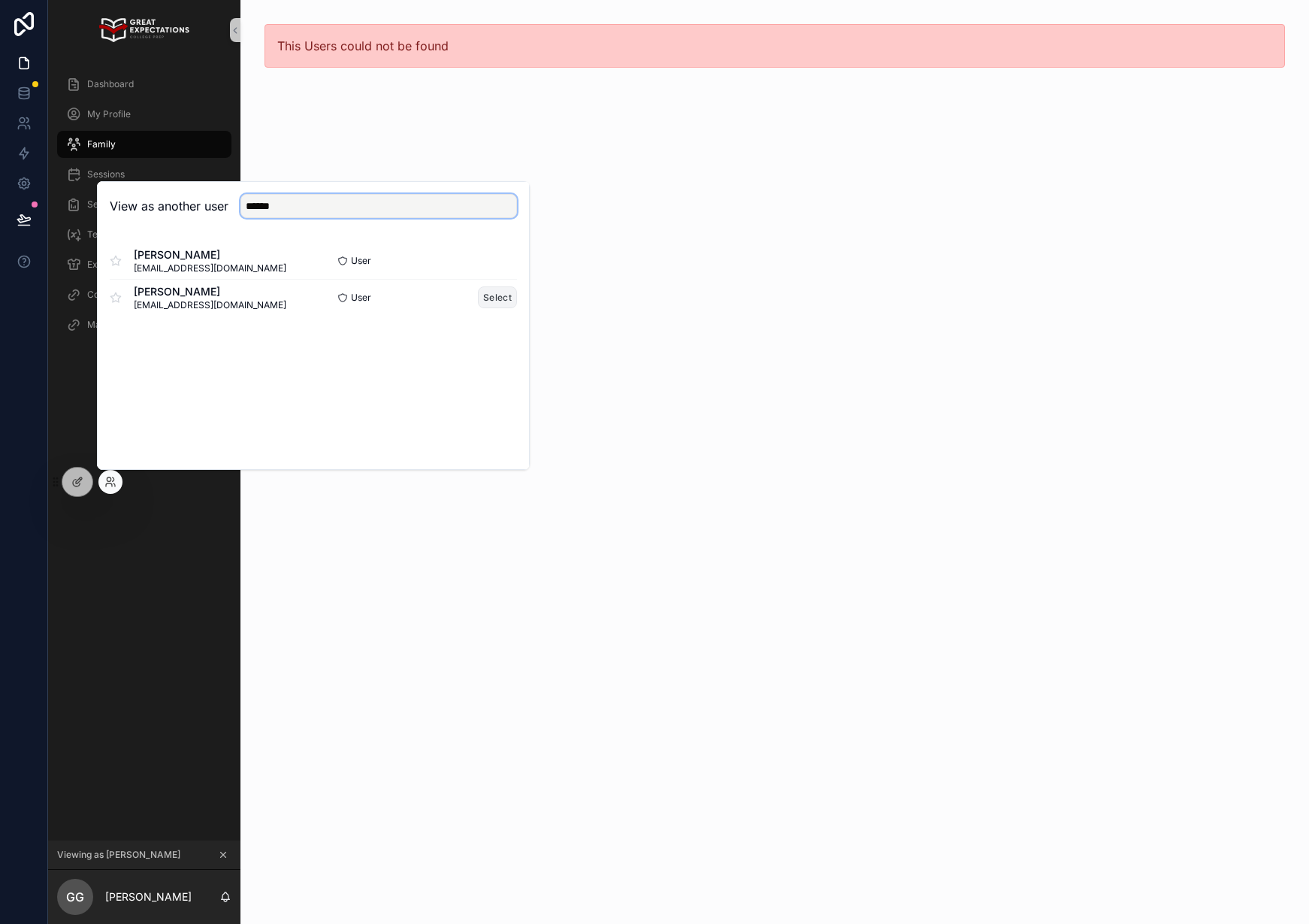
type input "******"
click at [504, 298] on button "Select" at bounding box center [498, 297] width 39 height 22
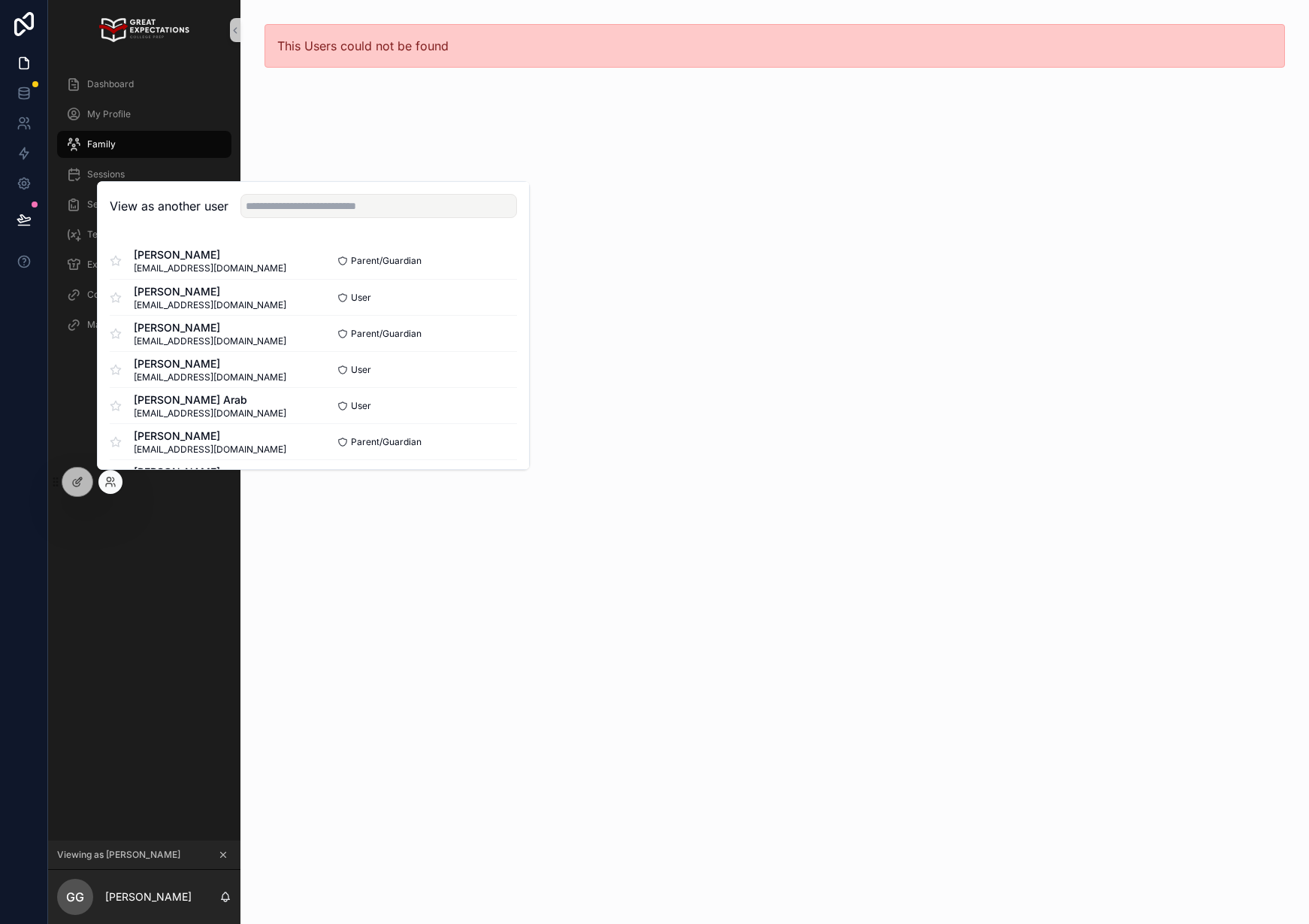
click at [378, 135] on div "This Users could not be found" at bounding box center [775, 462] width 1069 height 924
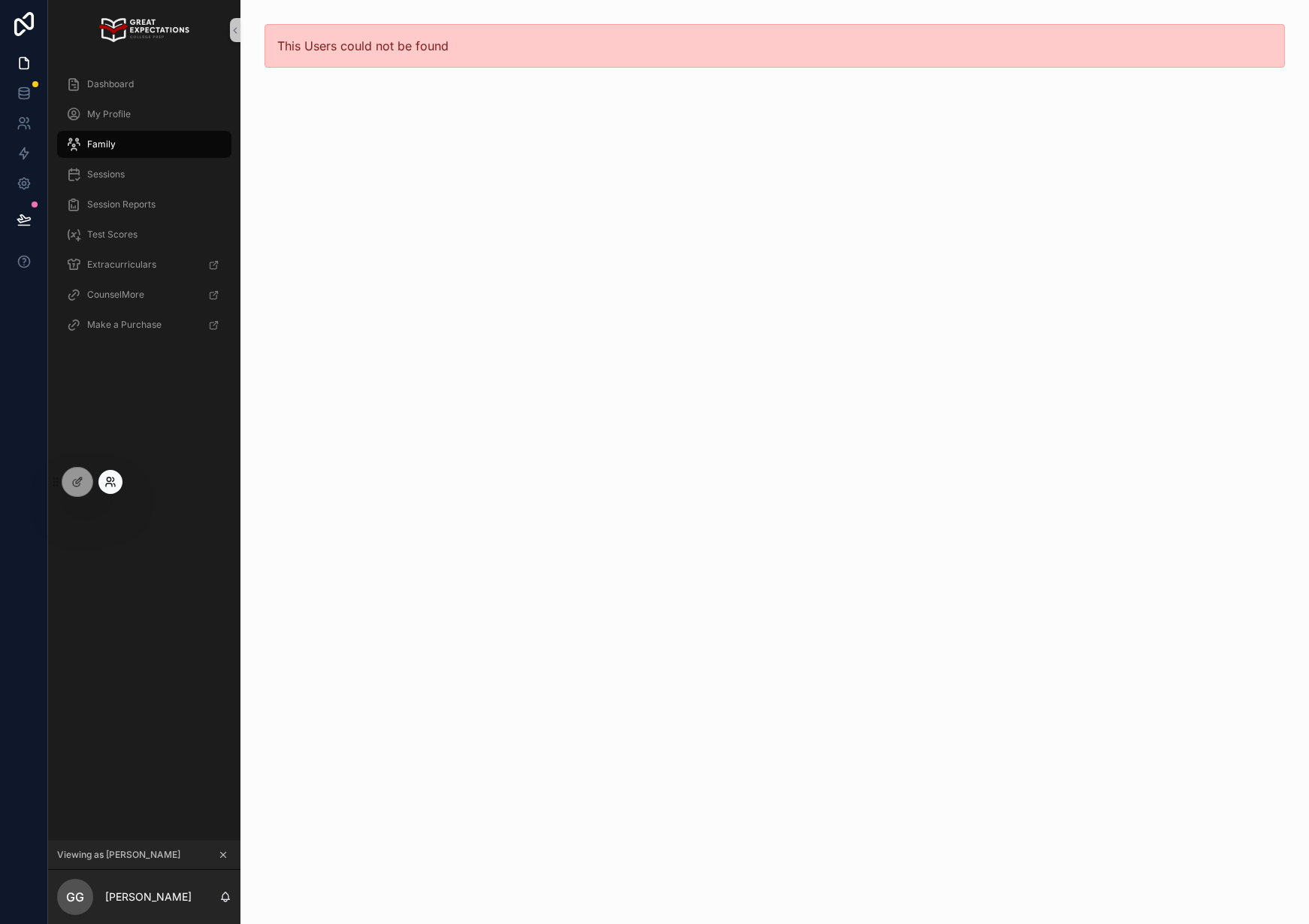
click at [110, 485] on icon at bounding box center [110, 482] width 12 height 12
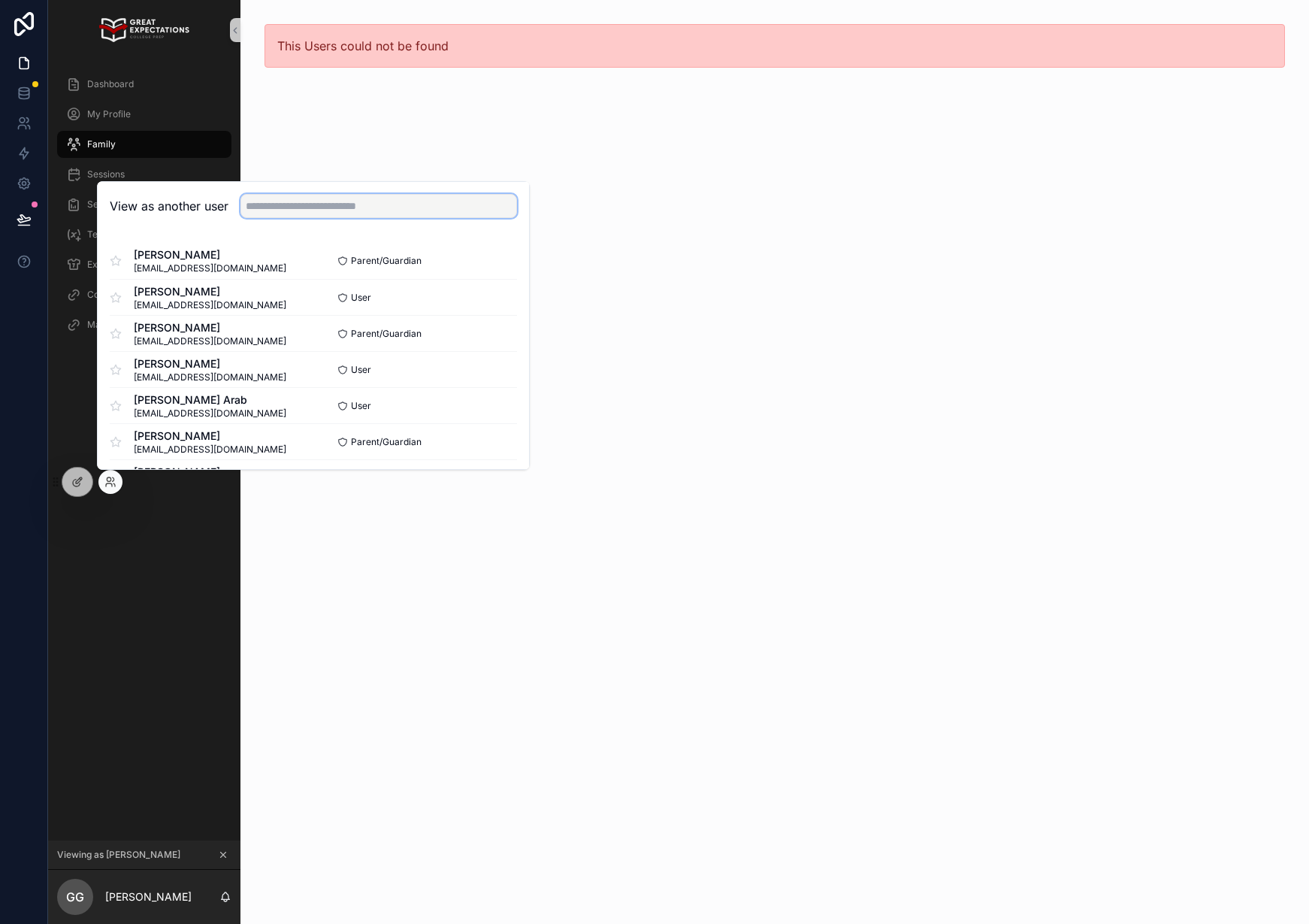
click at [279, 210] on input "text" at bounding box center [378, 205] width 277 height 24
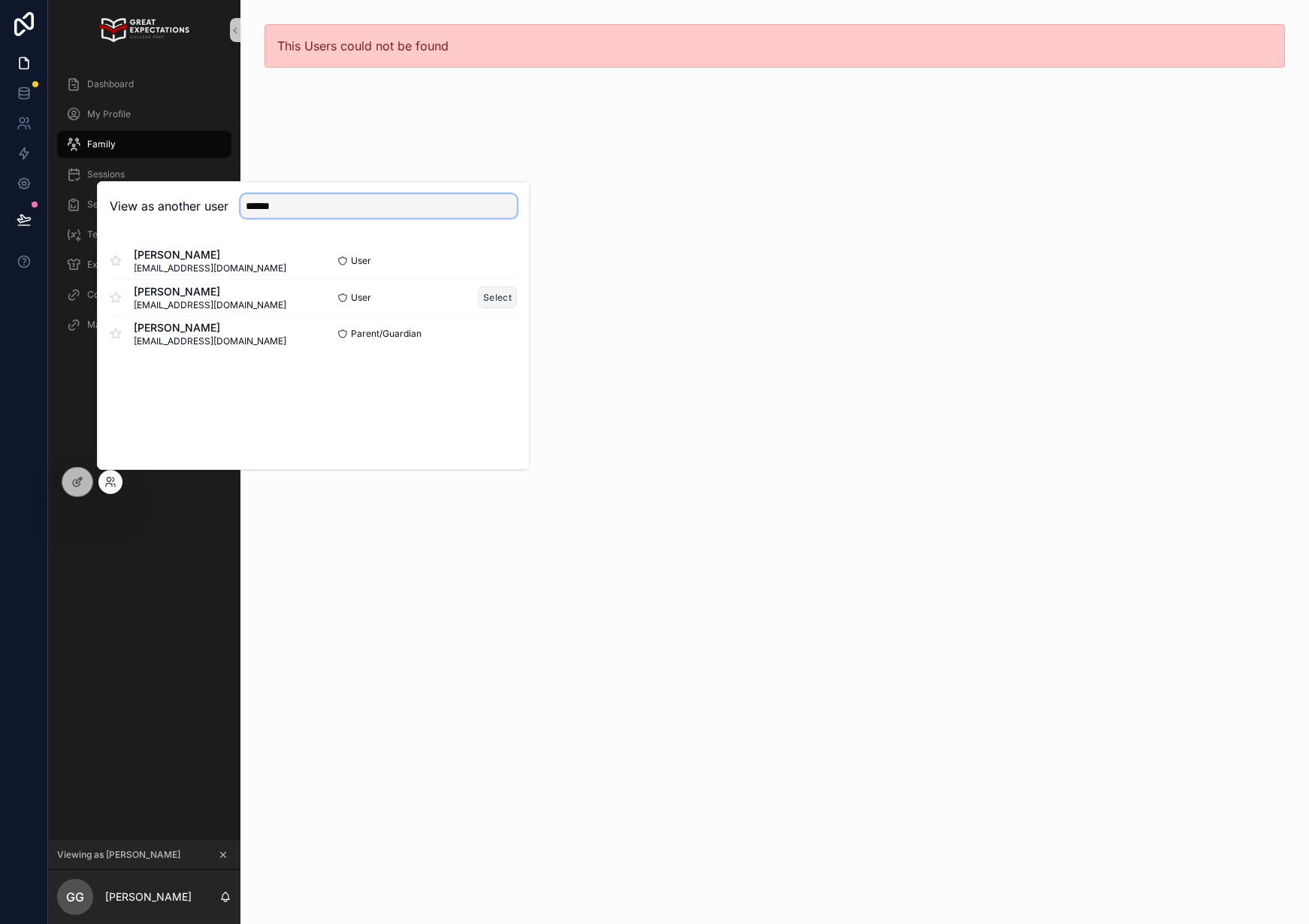
type input "******"
click at [493, 293] on button "Select" at bounding box center [498, 297] width 39 height 22
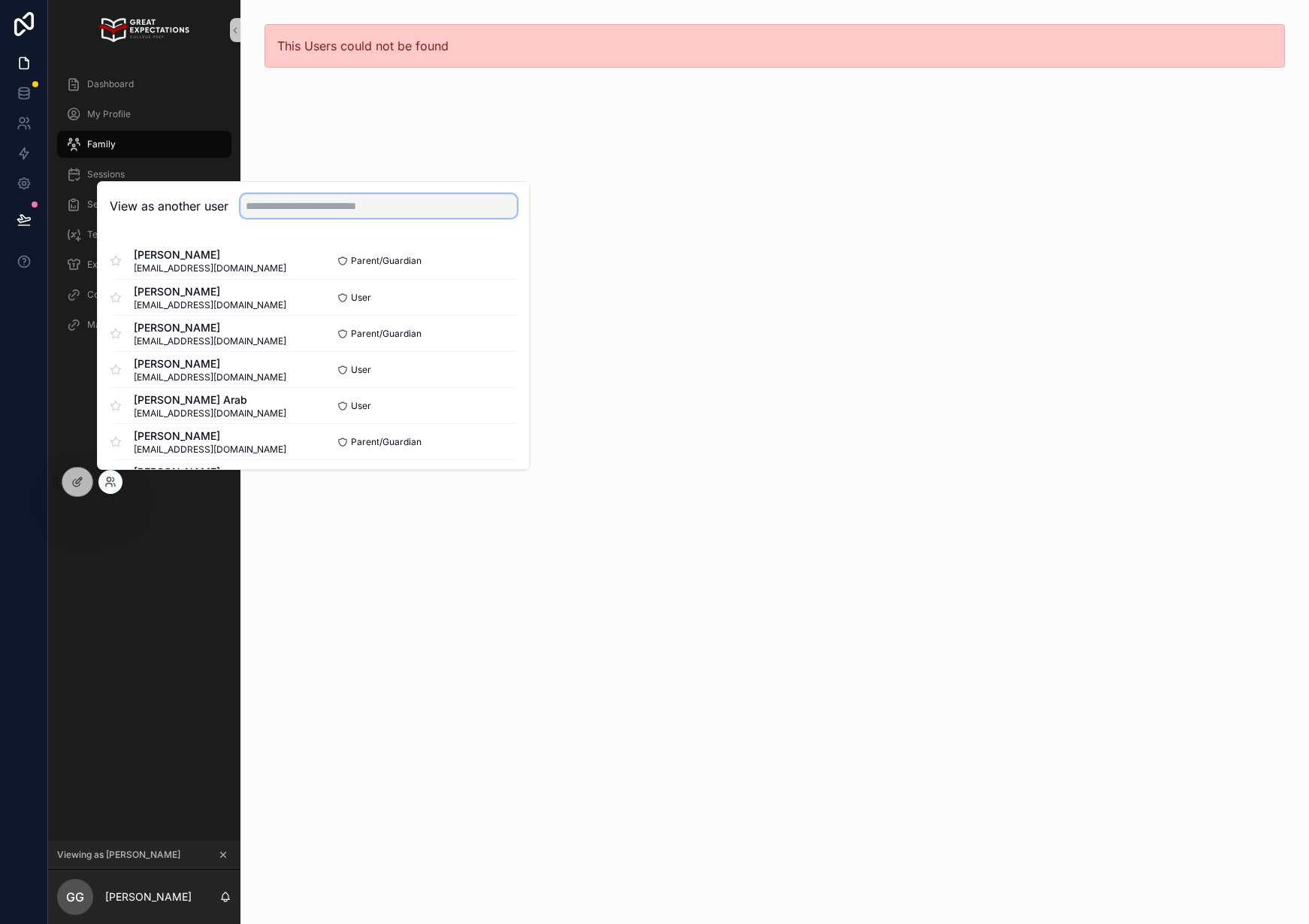
click at [327, 212] on input "text" at bounding box center [378, 205] width 277 height 24
type input "*******"
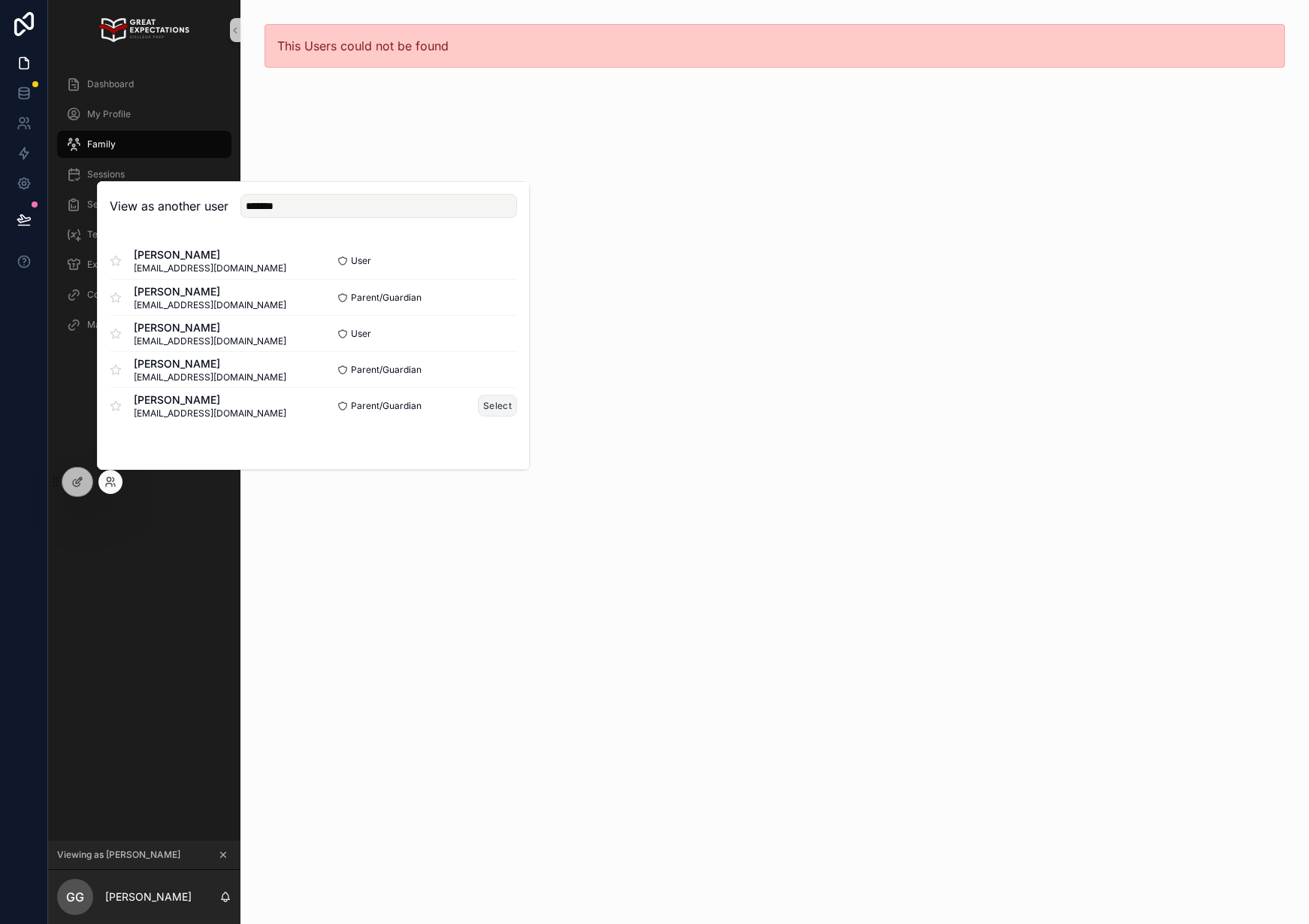
click at [497, 406] on button "Select" at bounding box center [498, 406] width 39 height 22
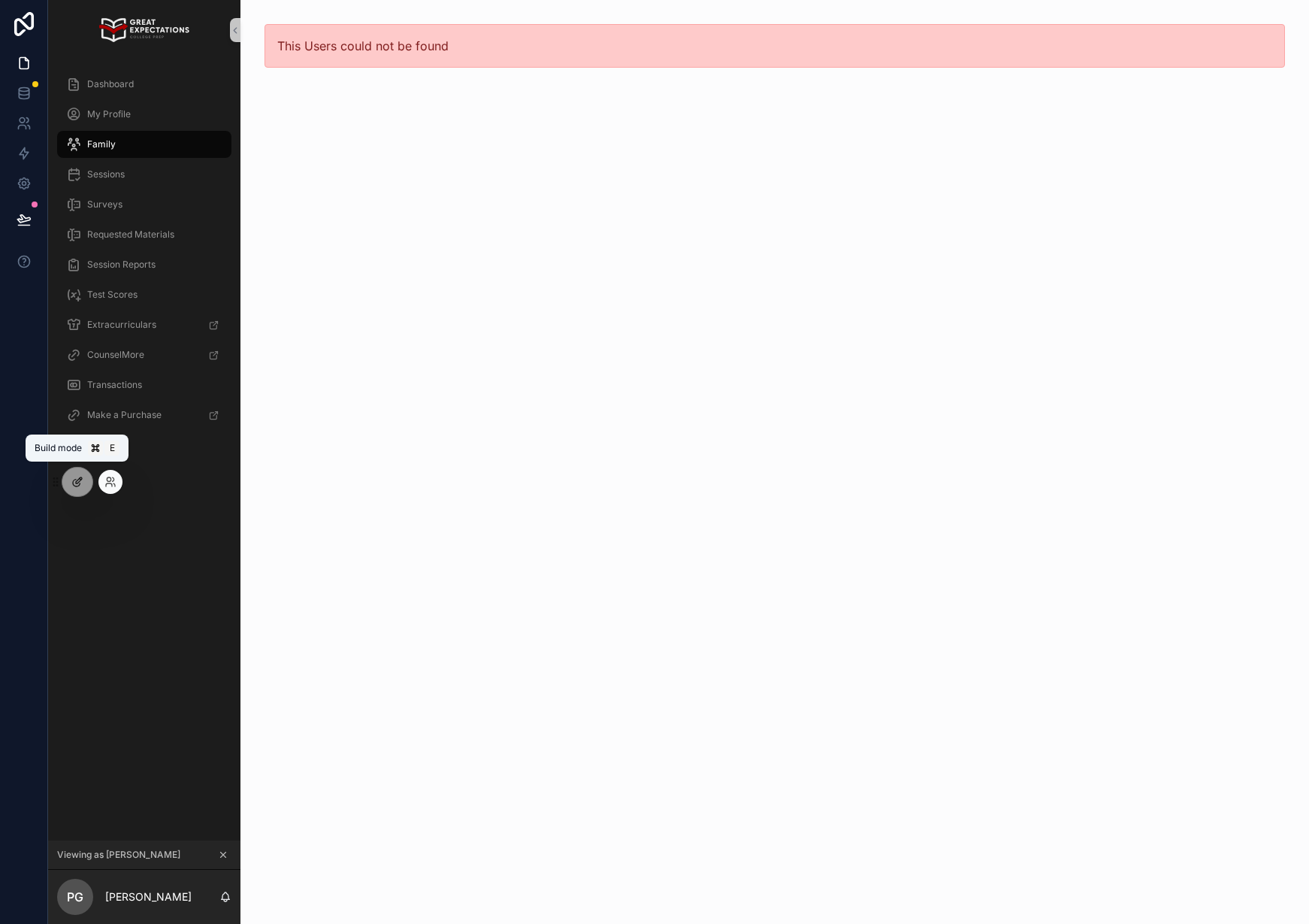
click at [79, 487] on icon at bounding box center [77, 482] width 12 height 12
click at [224, 855] on icon "scrollable content" at bounding box center [223, 855] width 11 height 11
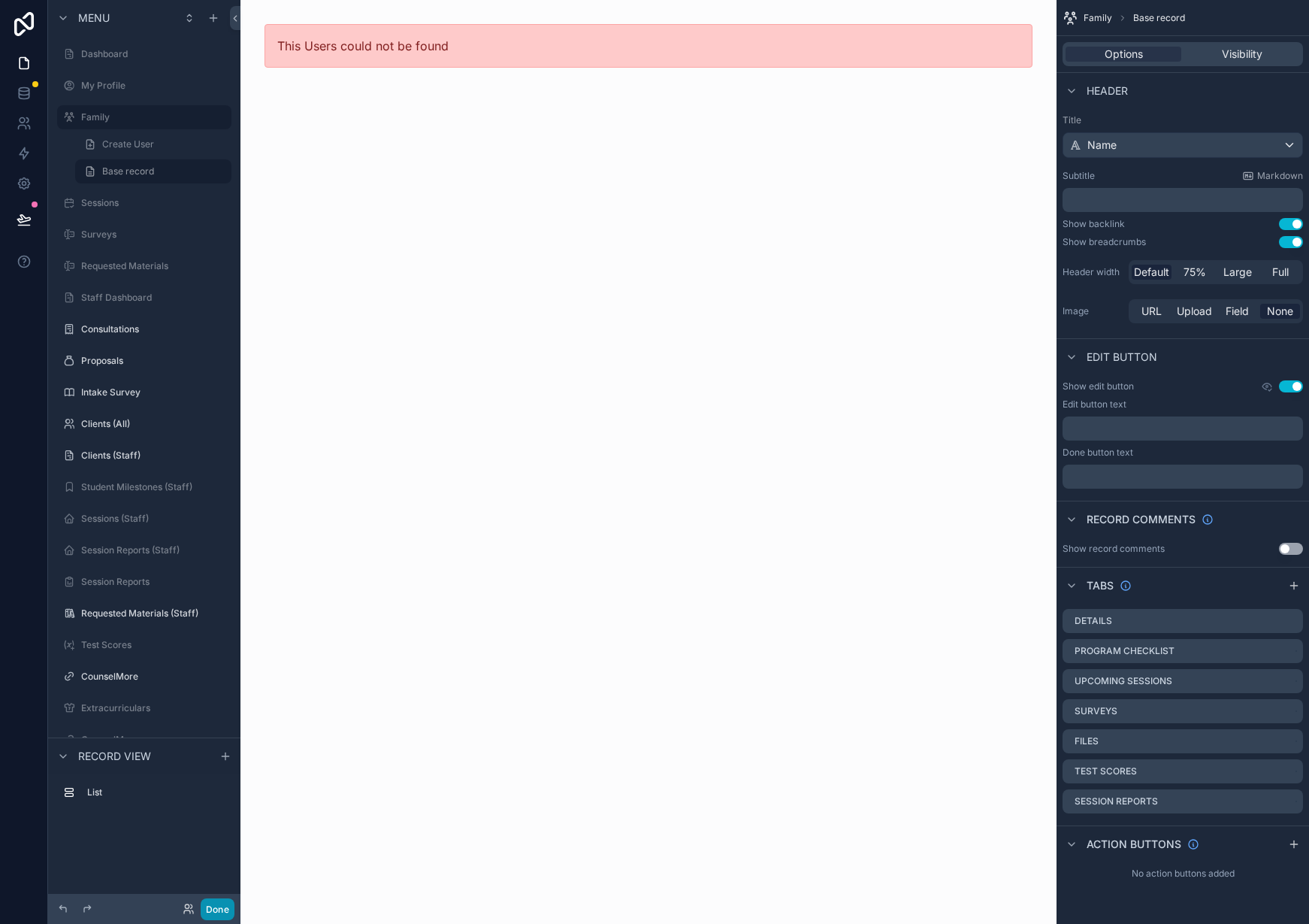
click at [229, 917] on button "Done" at bounding box center [218, 909] width 34 height 22
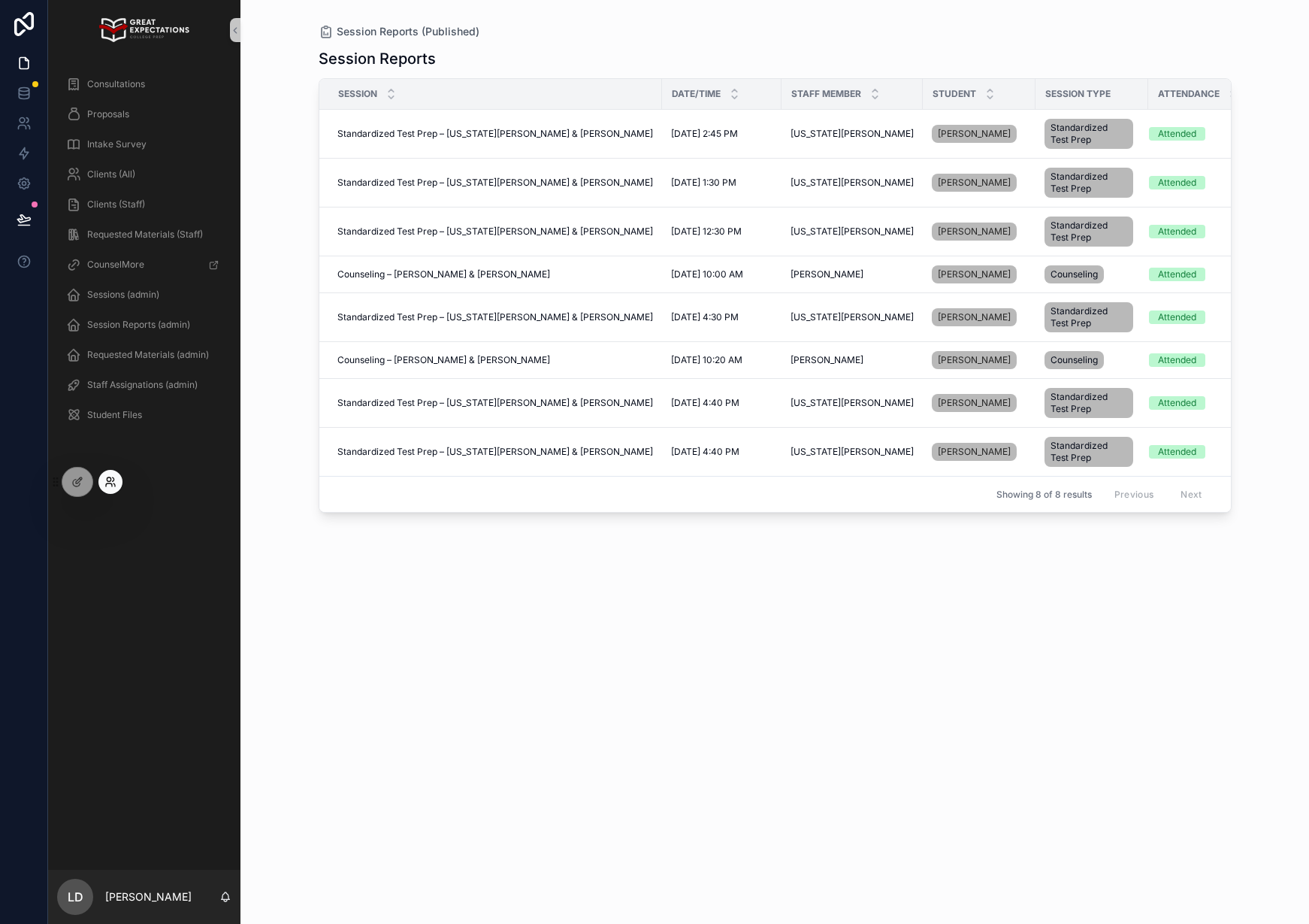
click at [112, 481] on icon at bounding box center [110, 482] width 12 height 12
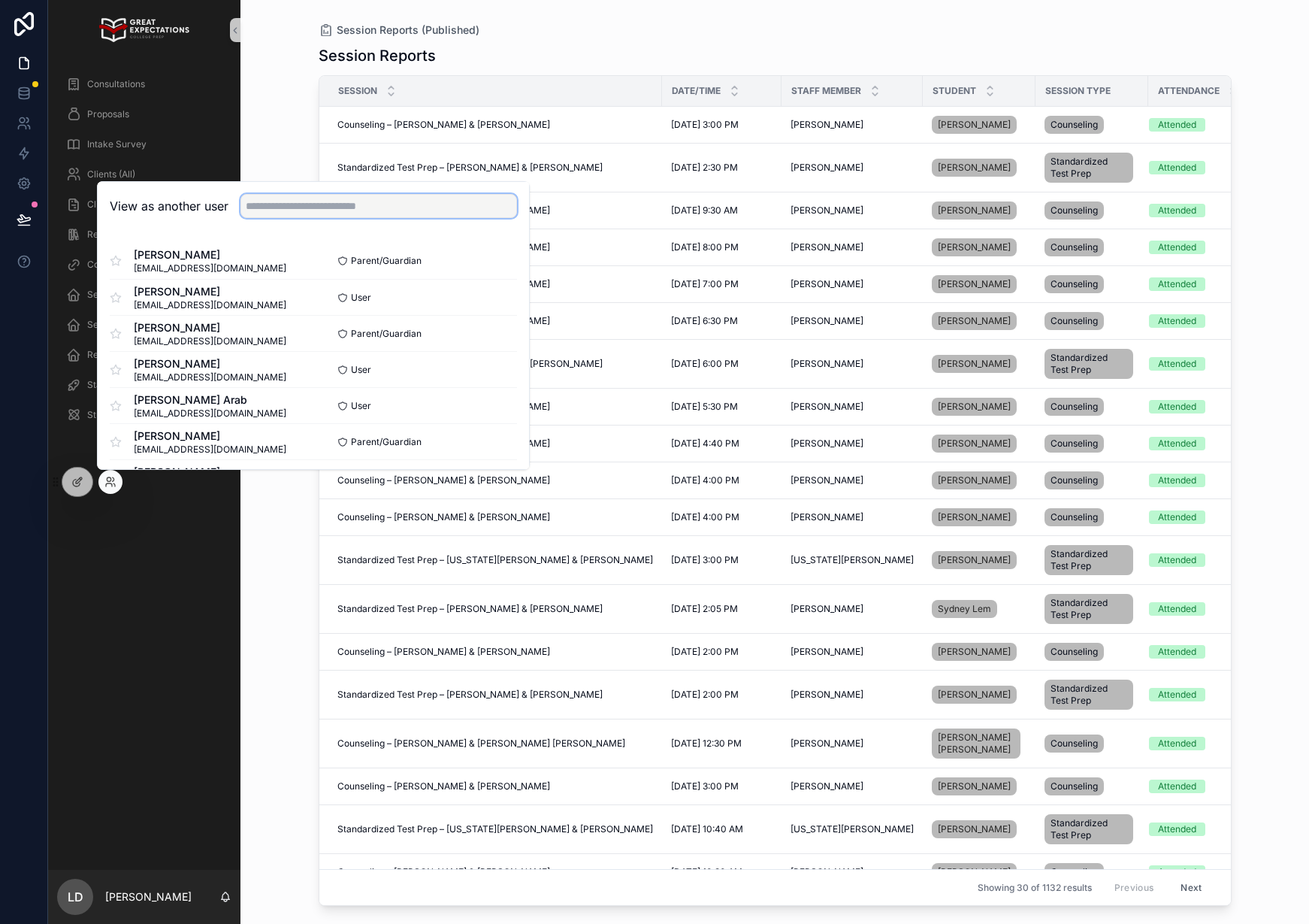
click at [312, 207] on input "text" at bounding box center [378, 205] width 277 height 24
type input "*"
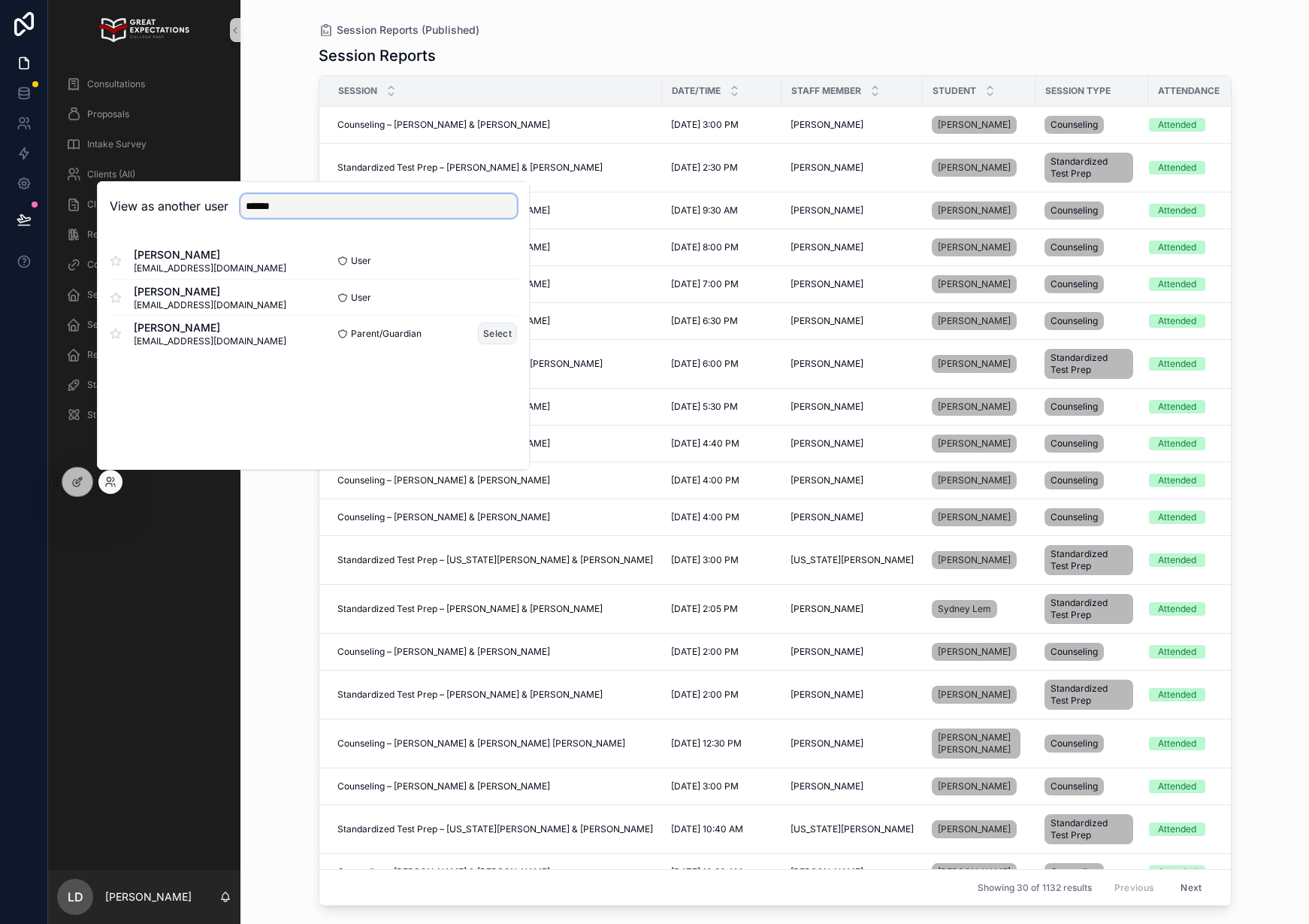
type input "******"
click at [497, 342] on button "Select" at bounding box center [498, 333] width 39 height 22
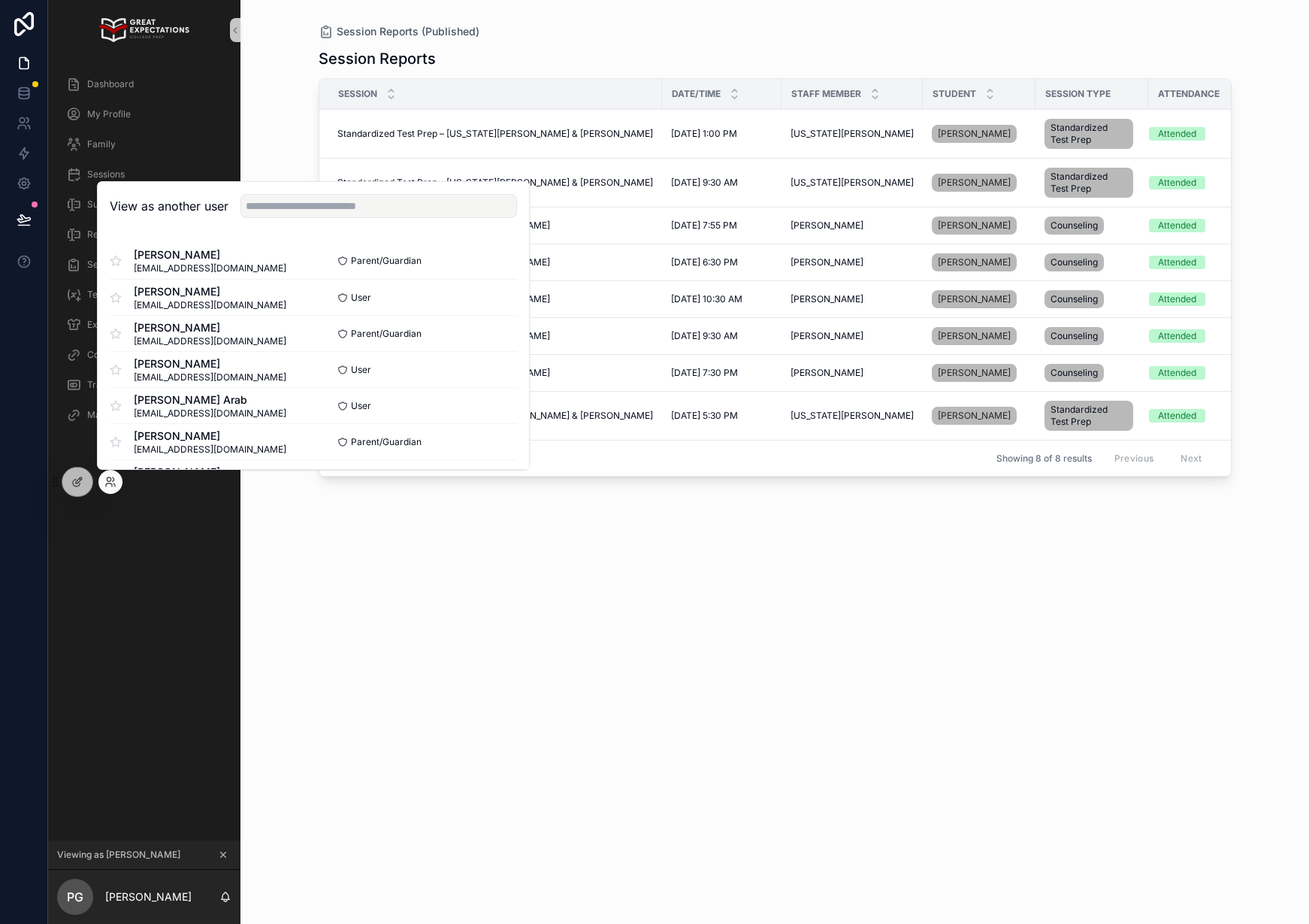
click at [465, 590] on div "Session Reports Session Date/Time Staff Member Student Session Type Attendance …" at bounding box center [775, 472] width 913 height 867
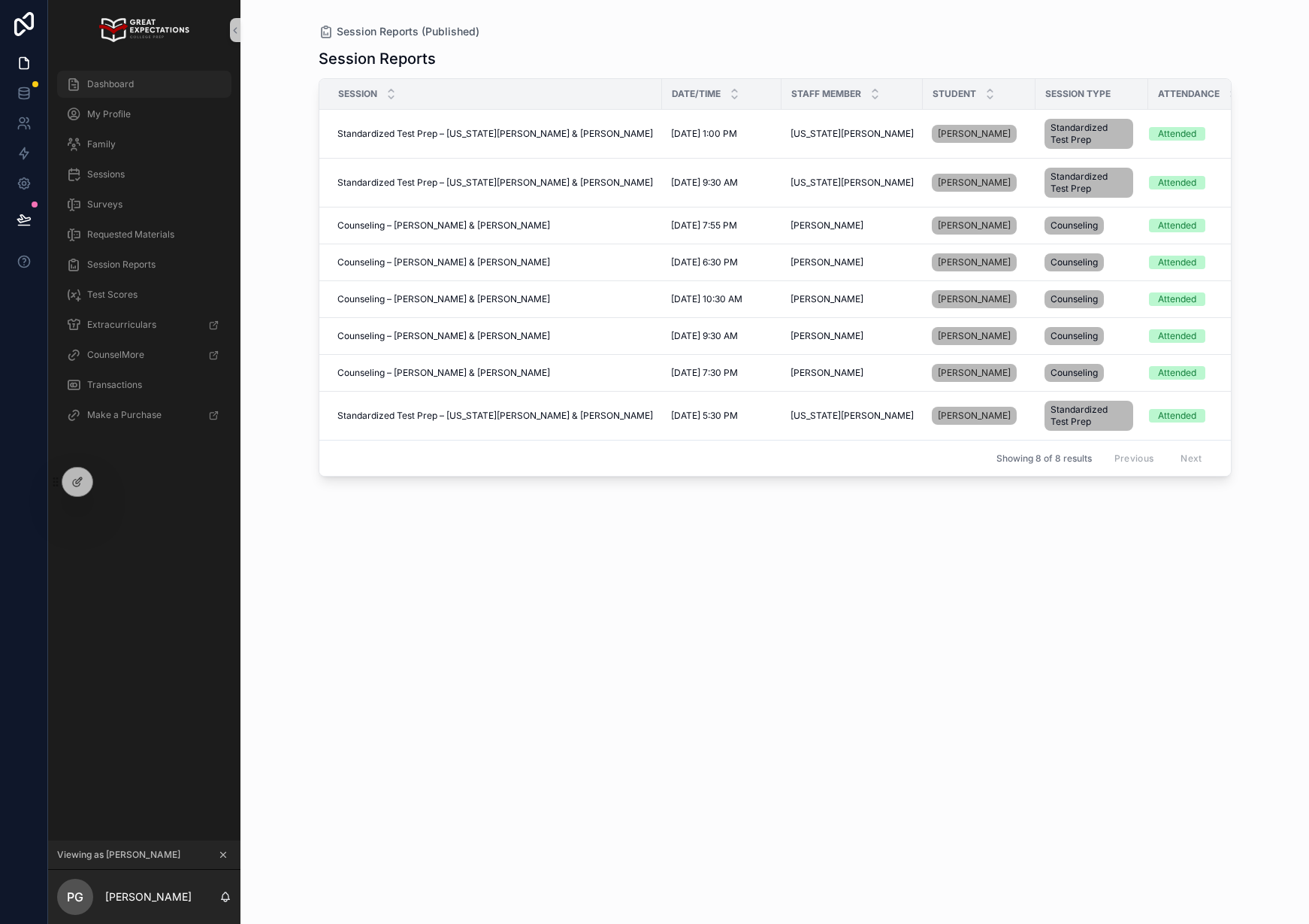
click at [153, 88] on div "Dashboard" at bounding box center [144, 84] width 157 height 24
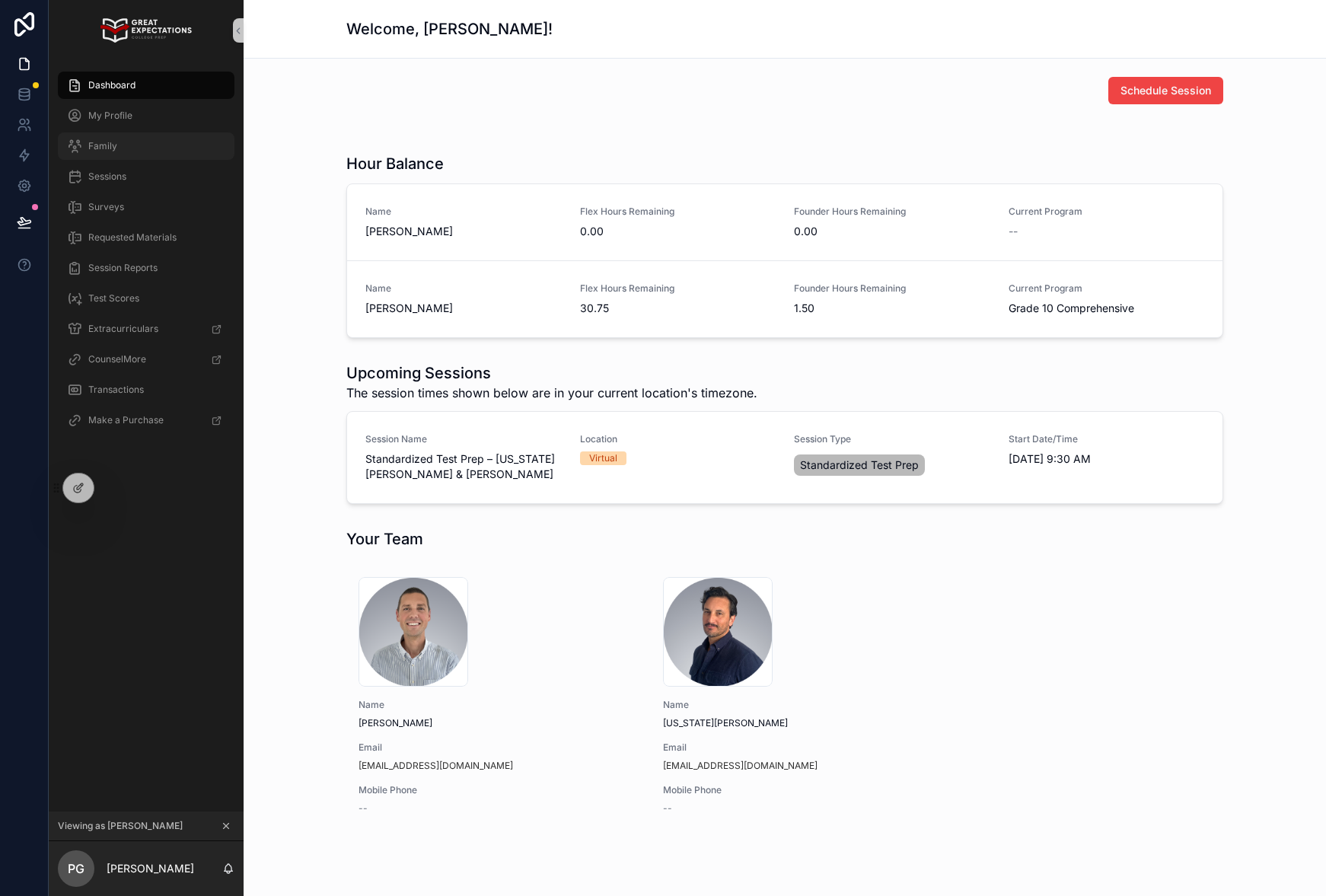
click at [139, 139] on div "Family" at bounding box center [146, 146] width 159 height 24
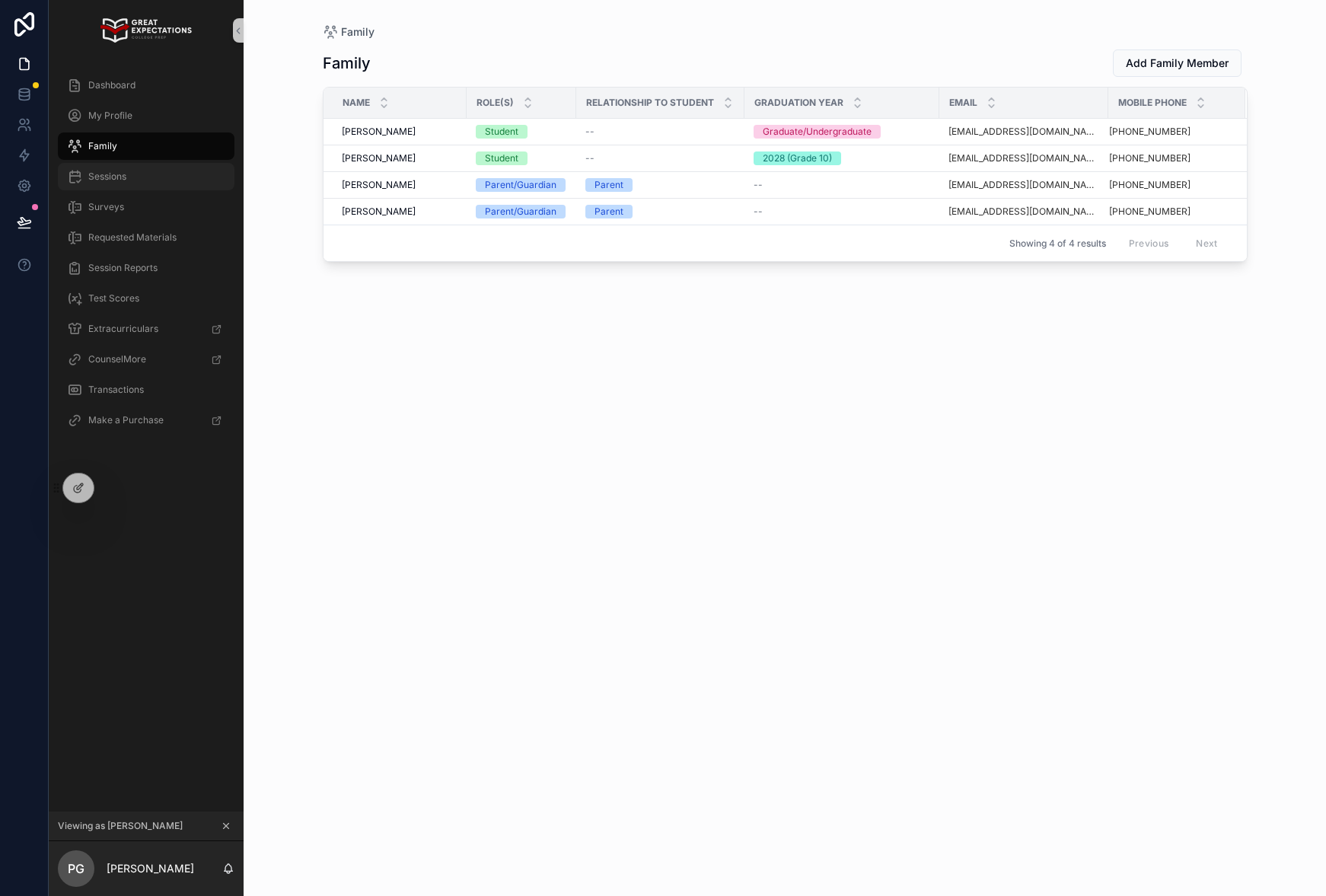
click at [127, 171] on div "Sessions" at bounding box center [146, 176] width 159 height 24
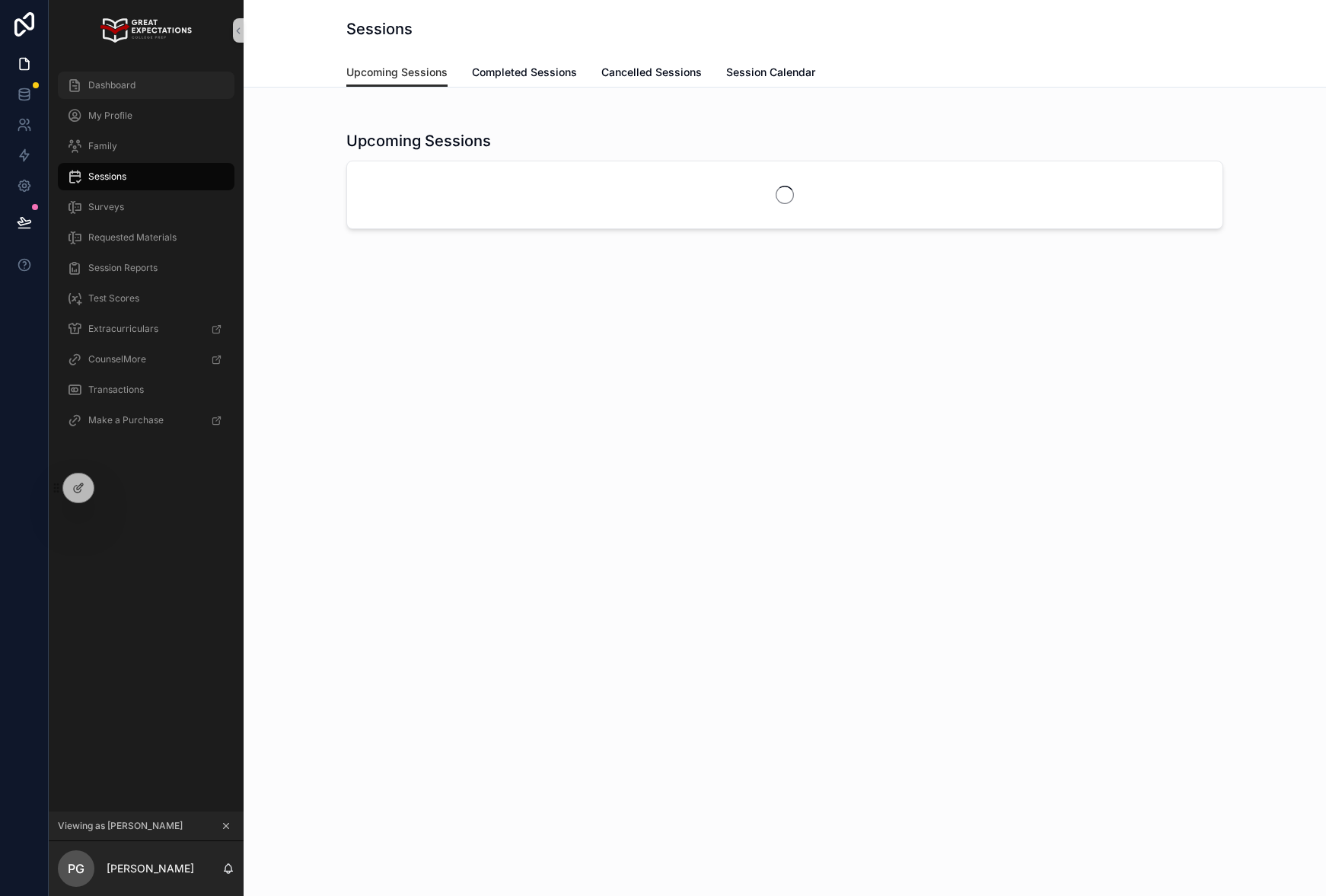
click at [151, 90] on div "Dashboard" at bounding box center [146, 85] width 159 height 24
